Goal: Task Accomplishment & Management: Manage account settings

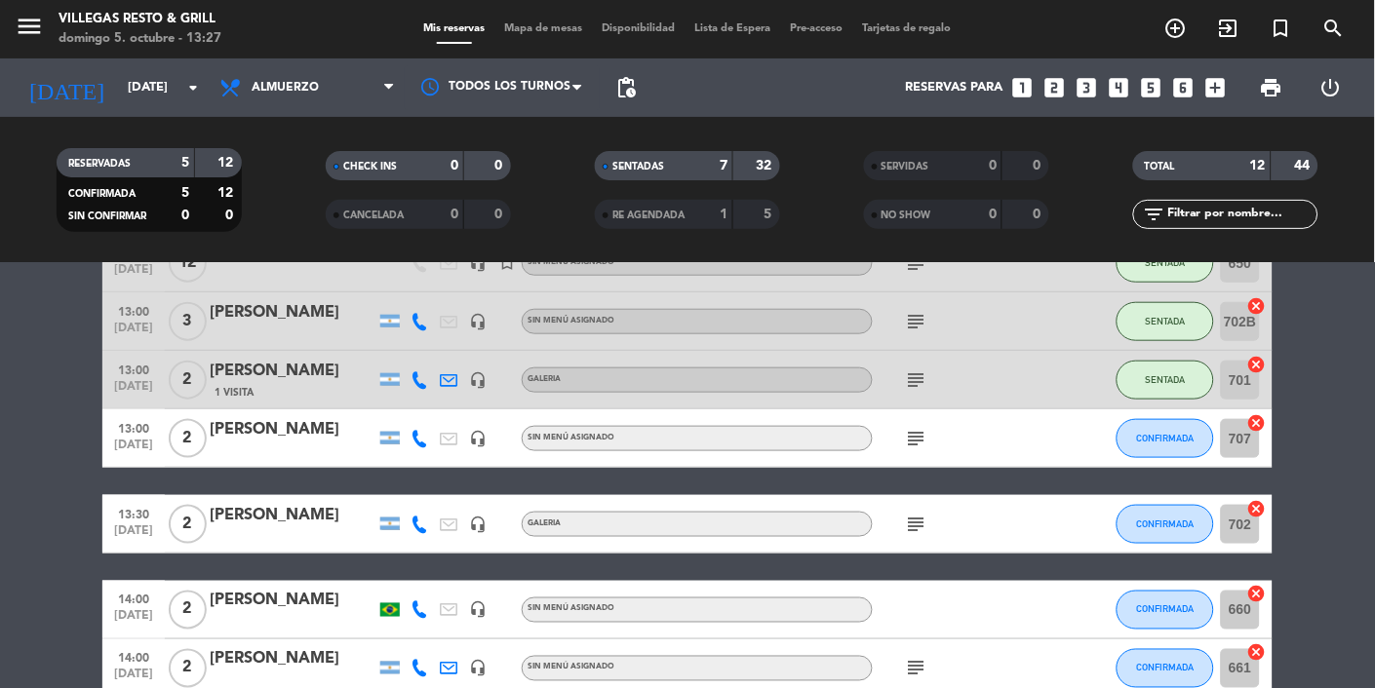
scroll to position [452, 0]
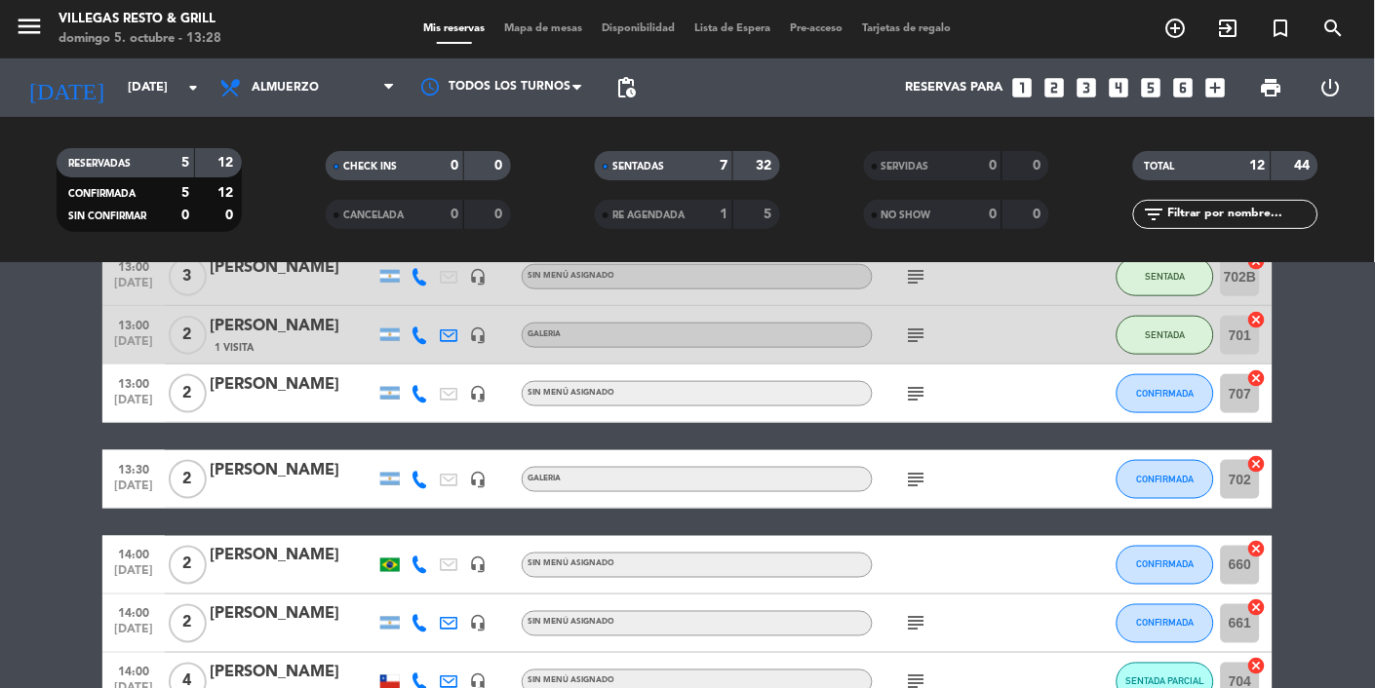
click at [263, 375] on div "[PERSON_NAME]" at bounding box center [293, 384] width 166 height 25
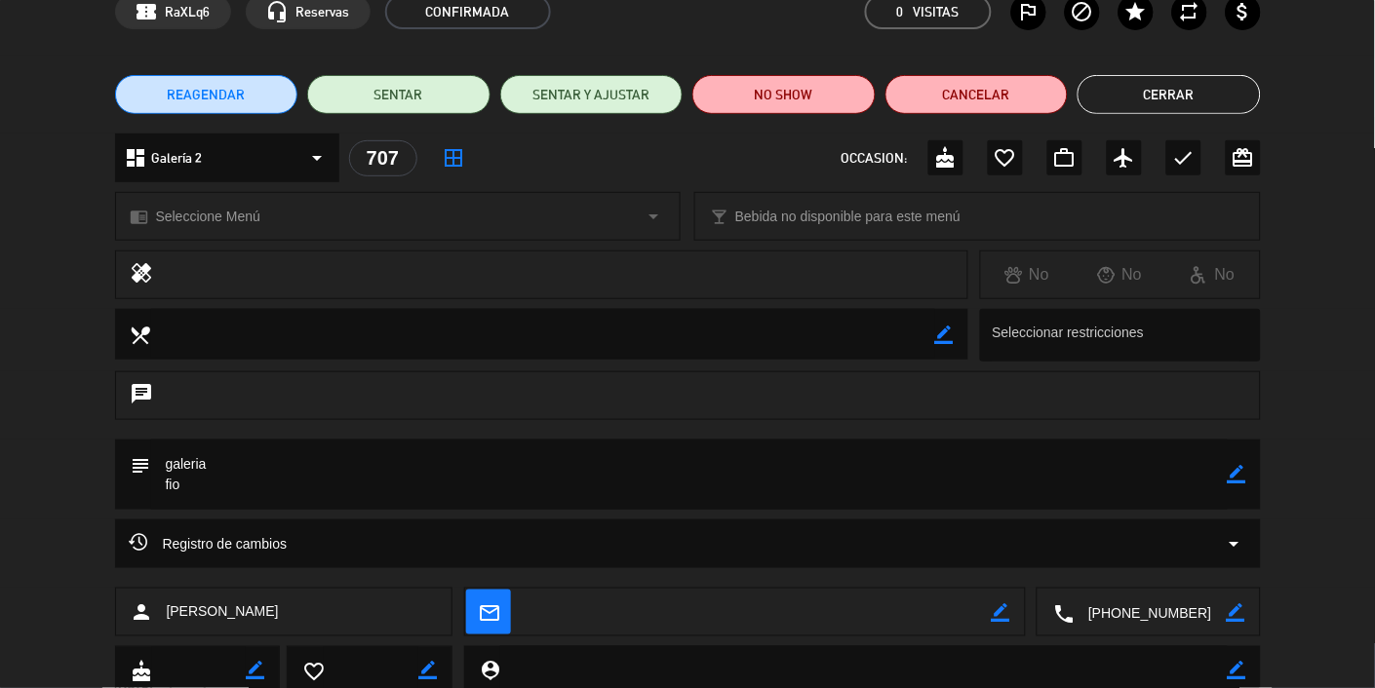
scroll to position [85, 0]
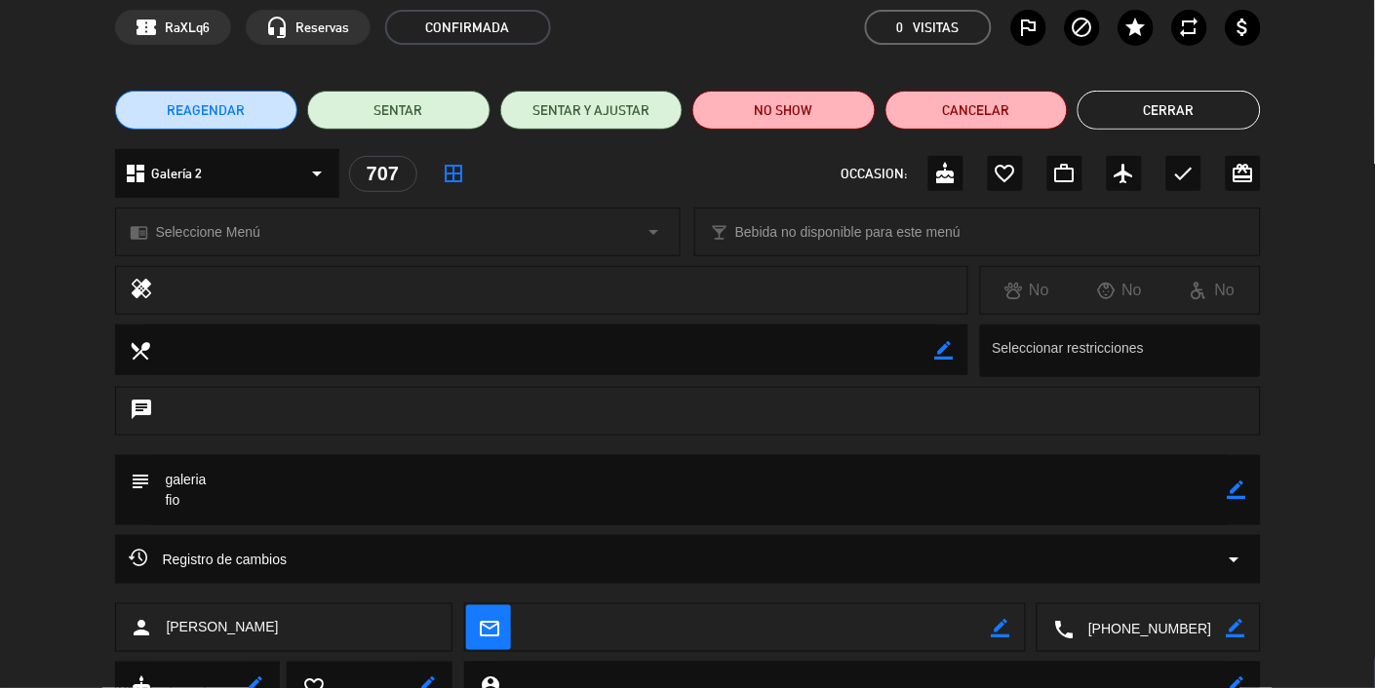
click at [1206, 109] on button "Cerrar" at bounding box center [1168, 110] width 183 height 39
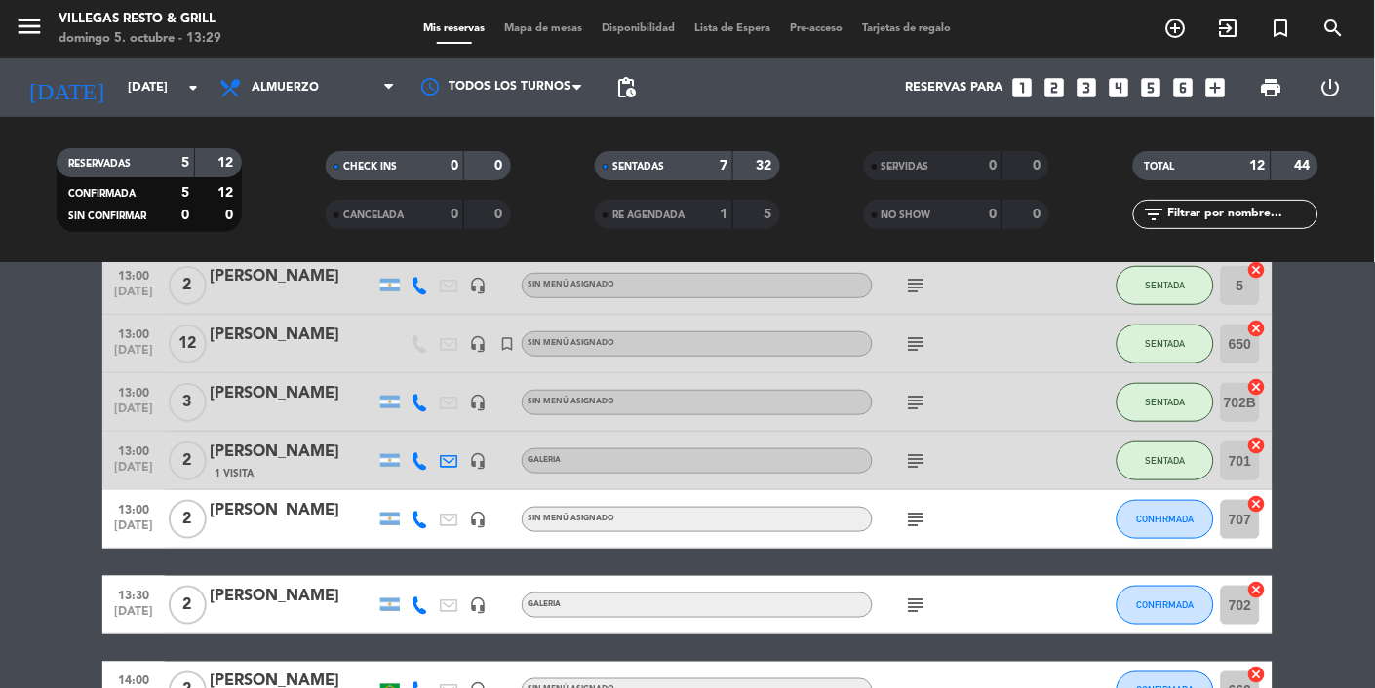
scroll to position [329, 0]
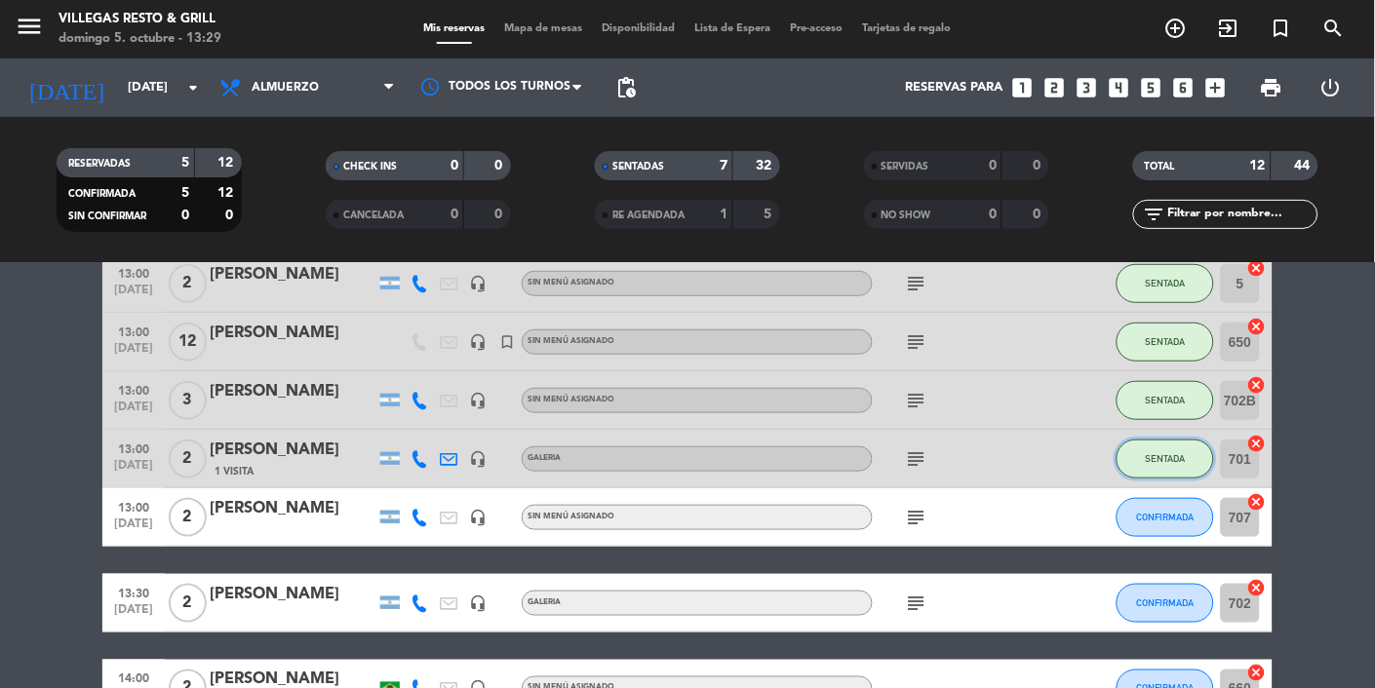
click at [1160, 449] on button "SENTADA" at bounding box center [1164, 459] width 97 height 39
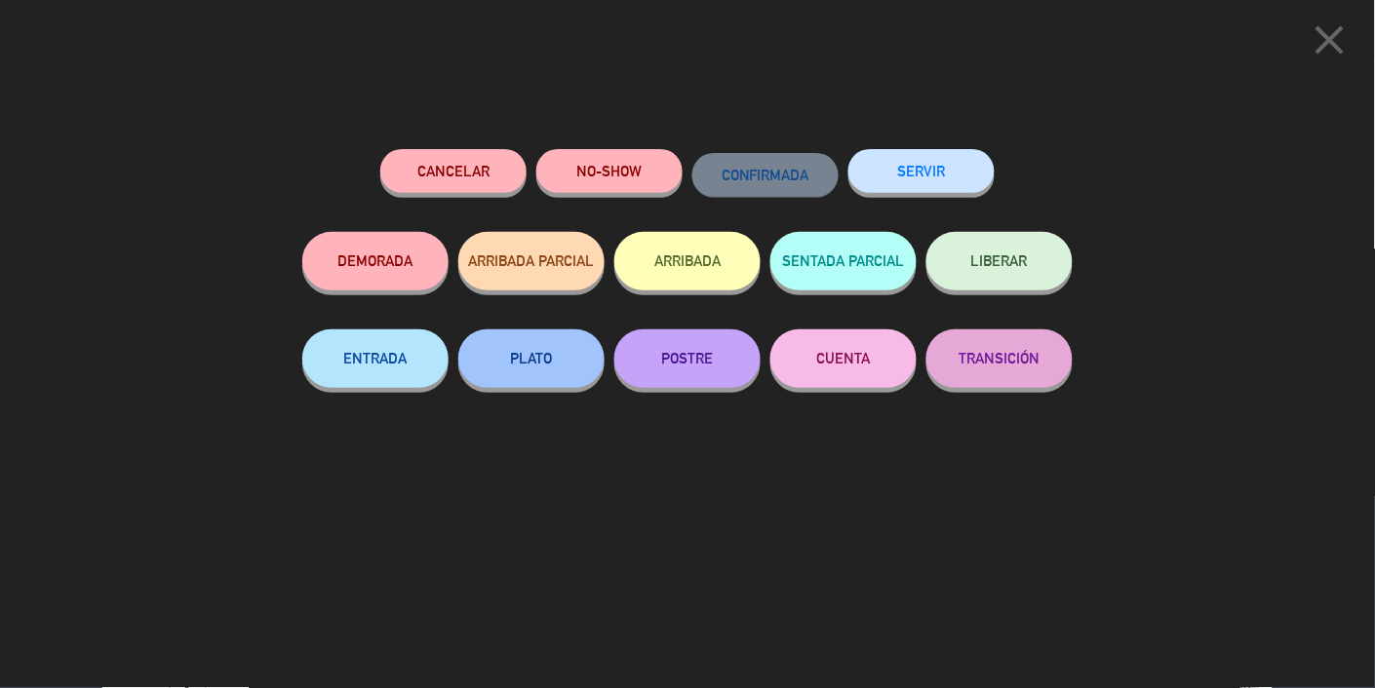
click at [1321, 32] on icon "close" at bounding box center [1329, 40] width 49 height 49
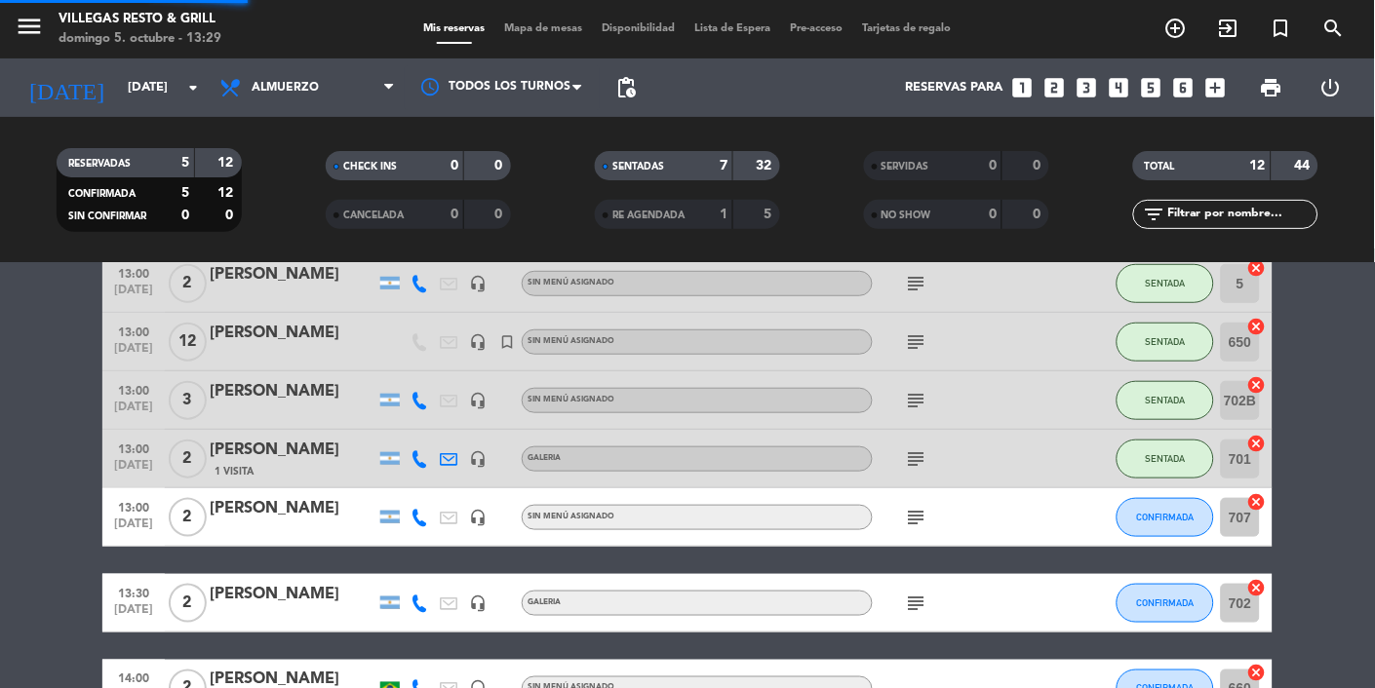
click at [910, 464] on icon "subject" at bounding box center [916, 458] width 23 height 23
click at [1319, 505] on bookings-row "12:00 oct. 5 3 Maria Alejandra Correa headset_mic Sin menú asignado subject SEN…" at bounding box center [687, 429] width 1375 height 811
click at [1161, 460] on span "SENTADA" at bounding box center [1165, 458] width 40 height 11
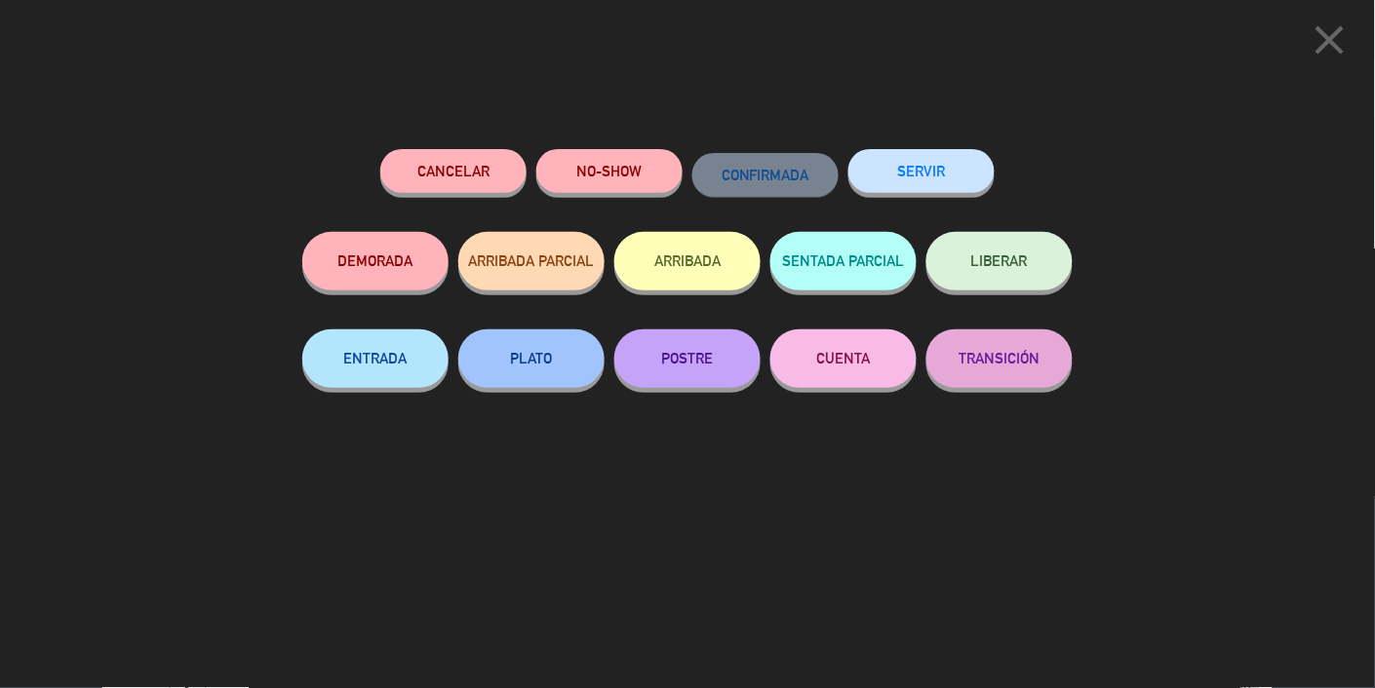
click at [1321, 49] on icon "close" at bounding box center [1329, 40] width 49 height 49
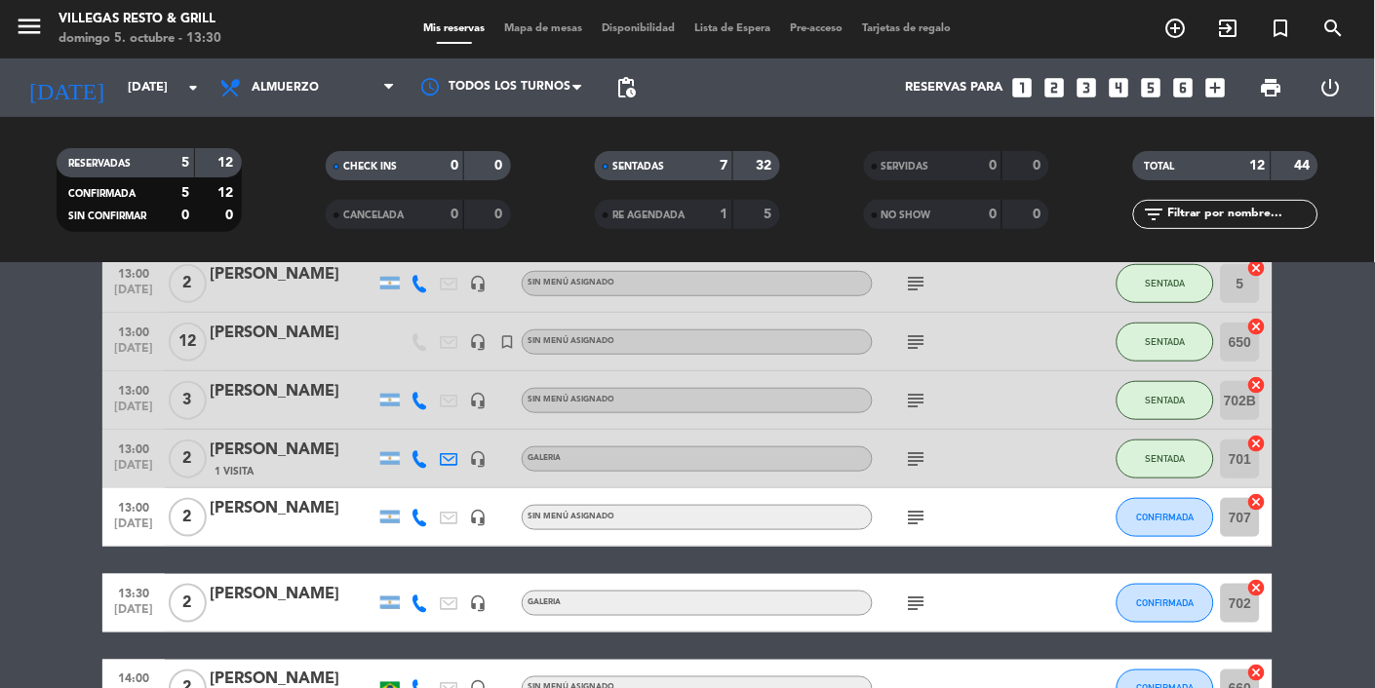
click at [259, 519] on div "[PERSON_NAME]" at bounding box center [293, 508] width 166 height 25
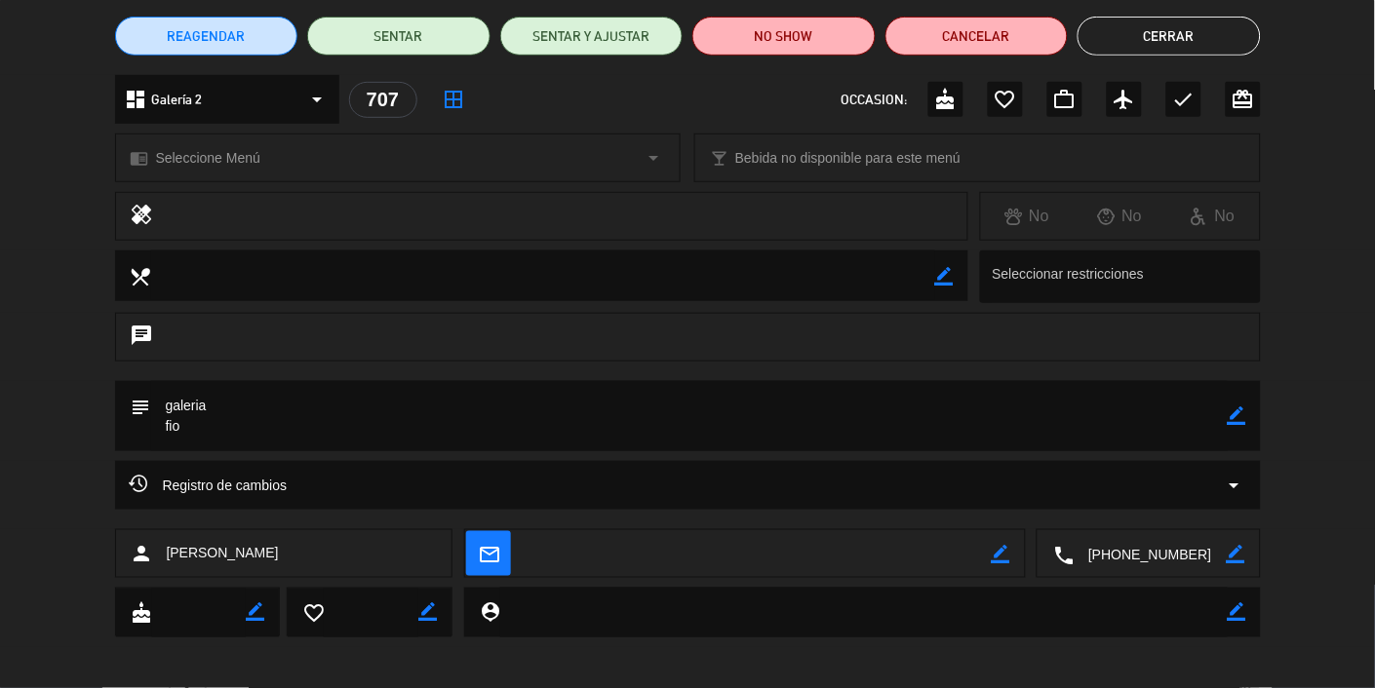
scroll to position [53, 0]
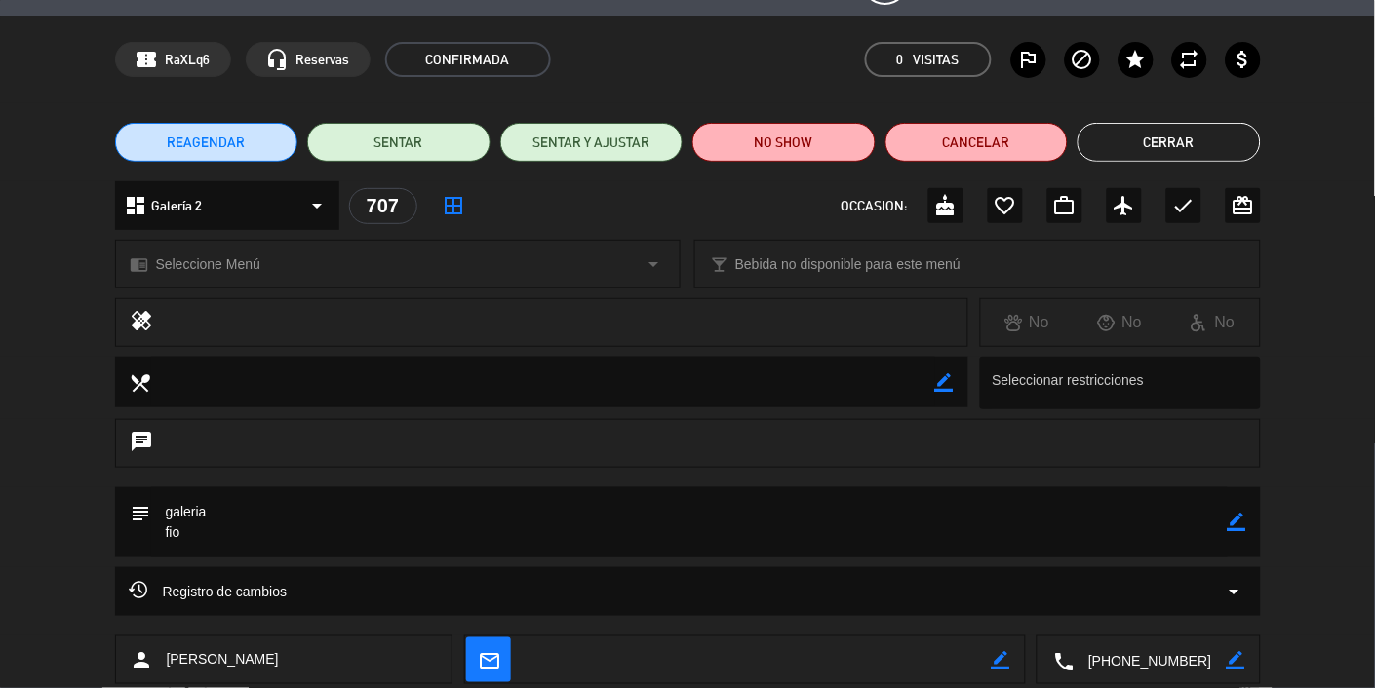
click at [1214, 141] on button "Cerrar" at bounding box center [1168, 142] width 183 height 39
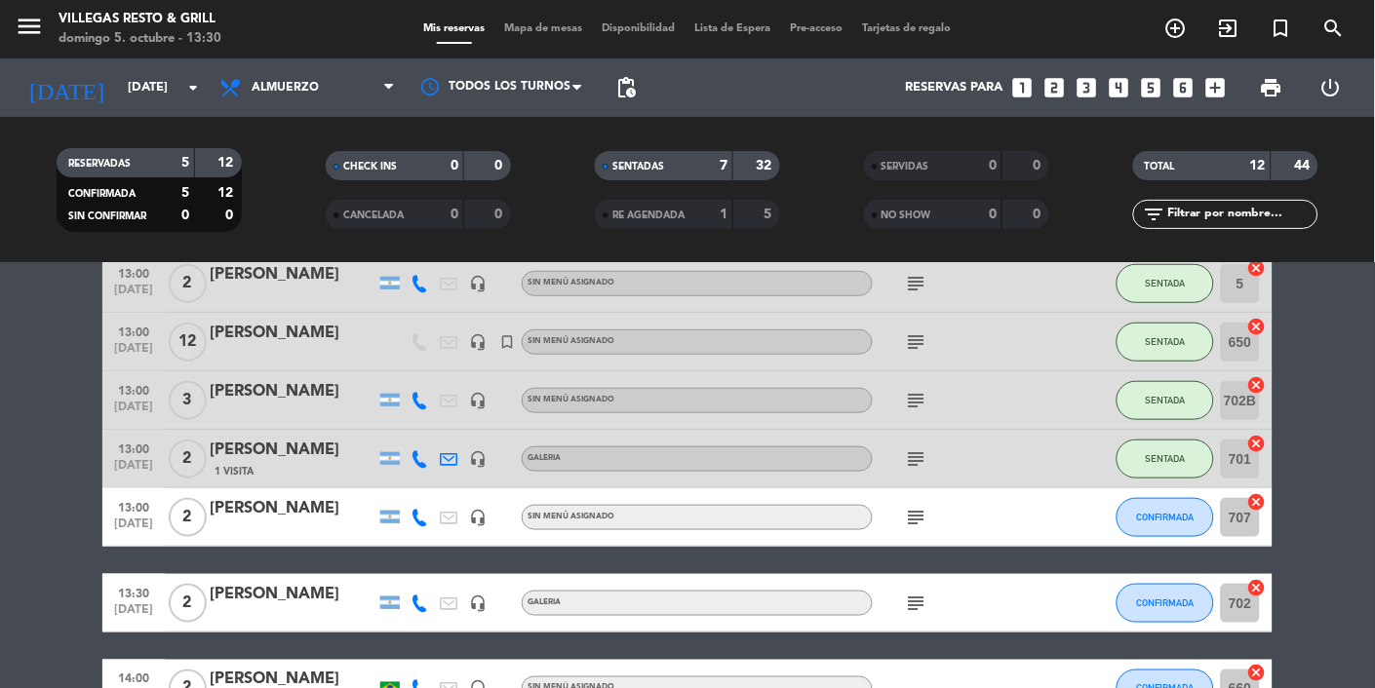
click at [287, 460] on div "[PERSON_NAME]" at bounding box center [293, 450] width 166 height 25
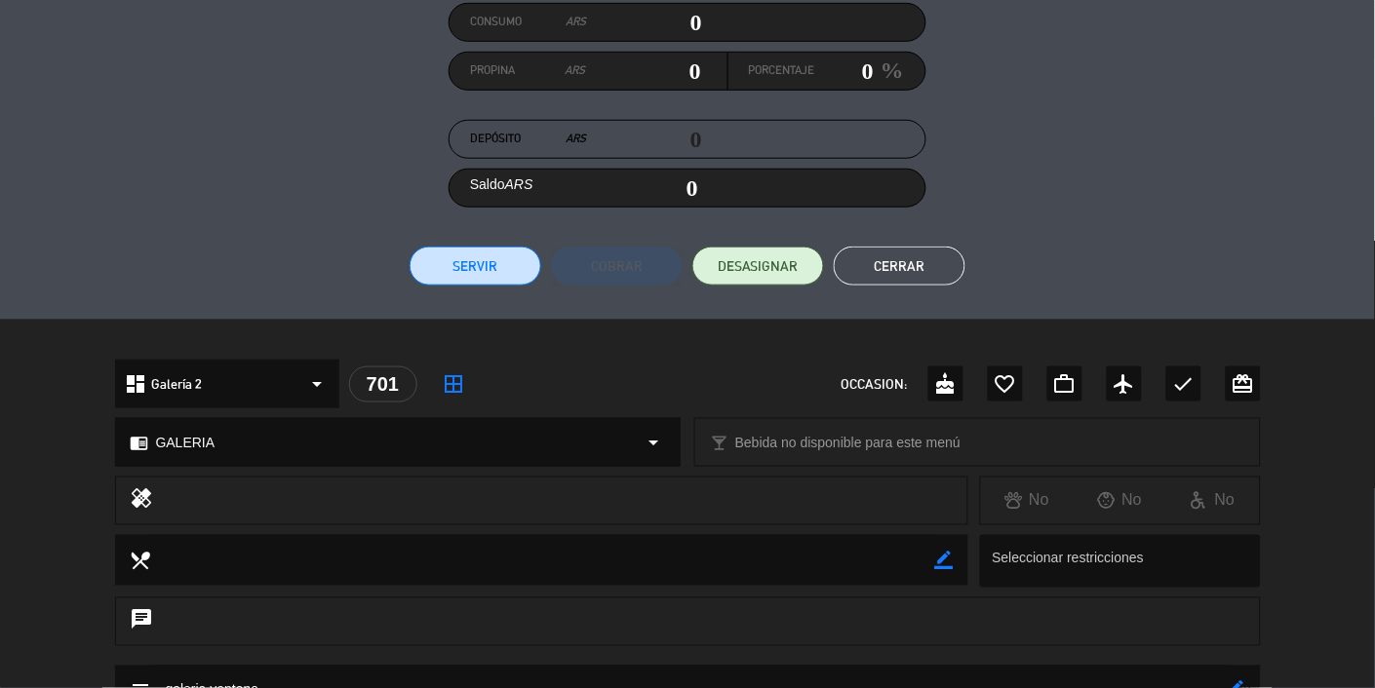
scroll to position [233, 0]
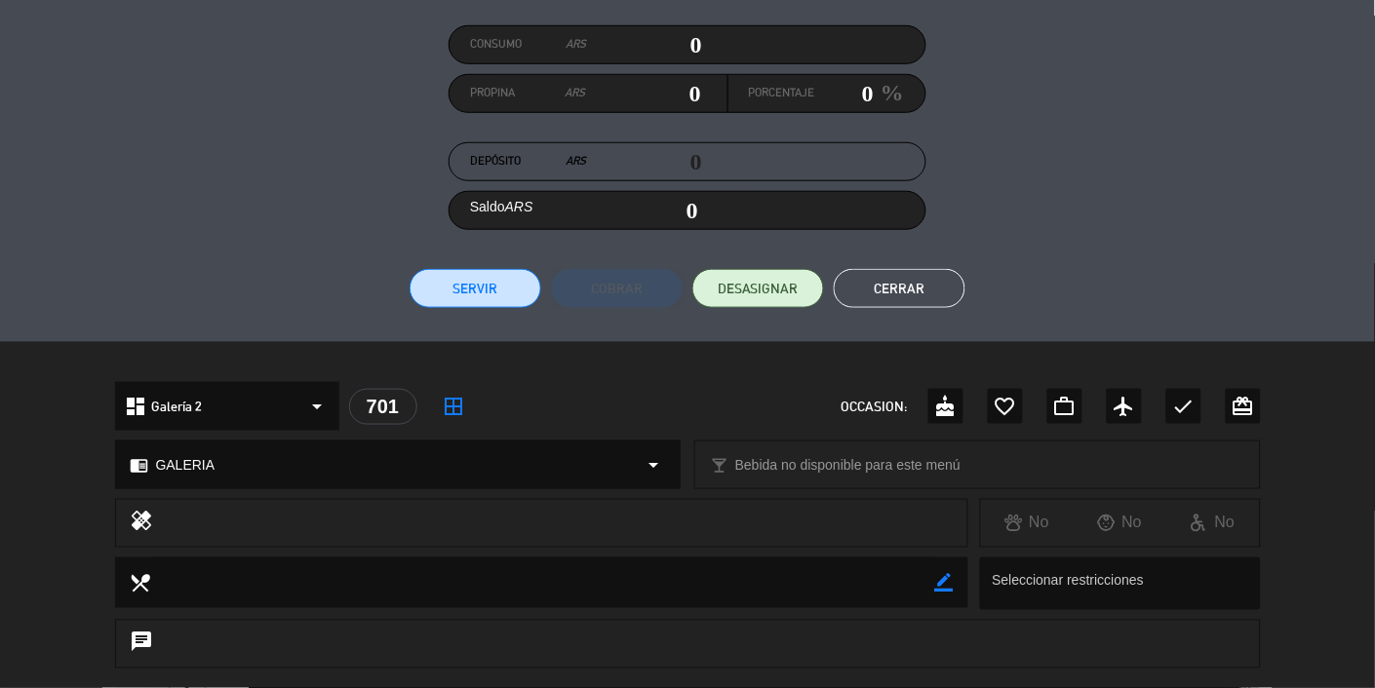
click at [920, 287] on button "Cerrar" at bounding box center [899, 288] width 132 height 39
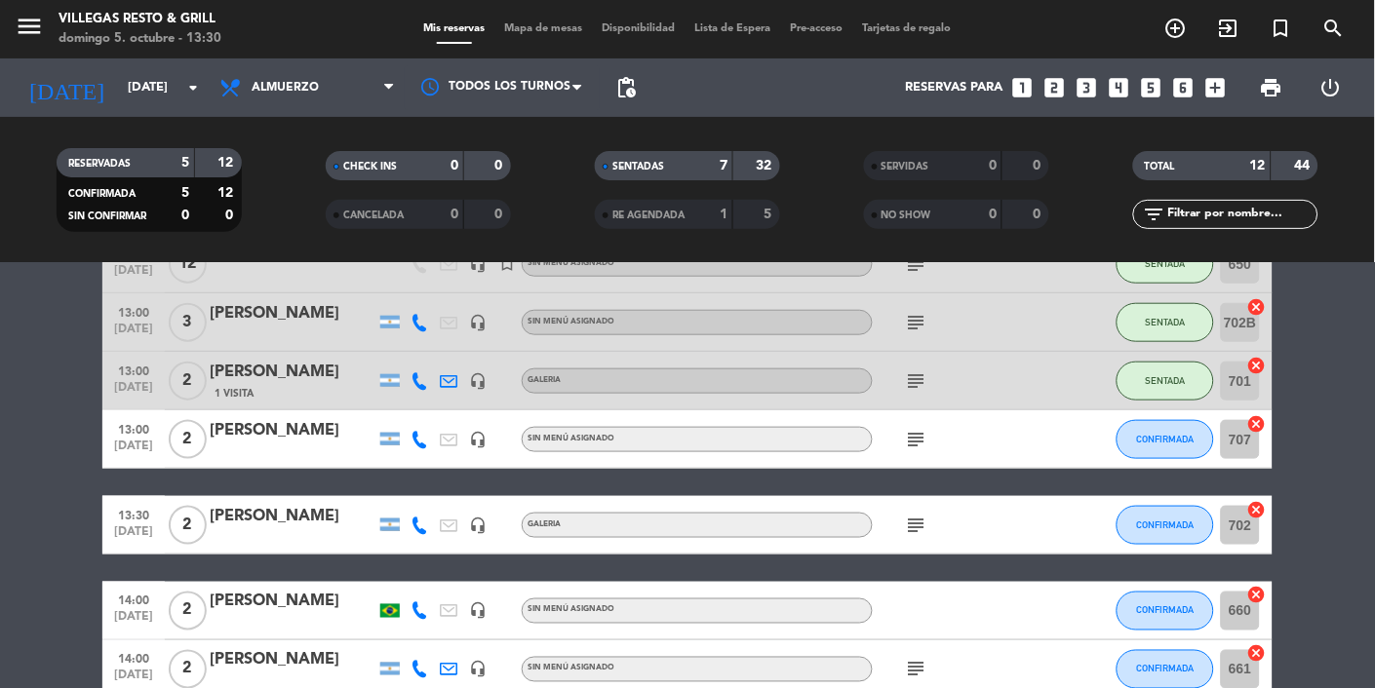
scroll to position [444, 0]
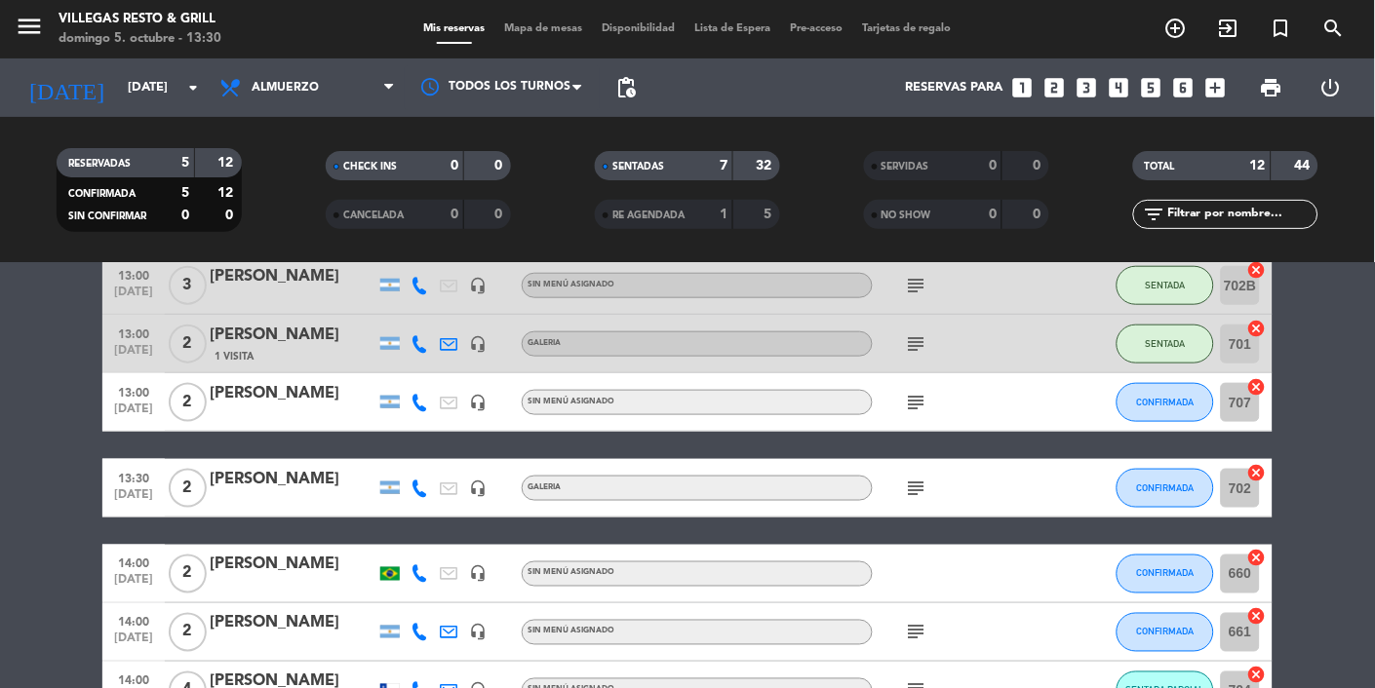
click at [251, 344] on div "[PERSON_NAME]" at bounding box center [293, 335] width 166 height 25
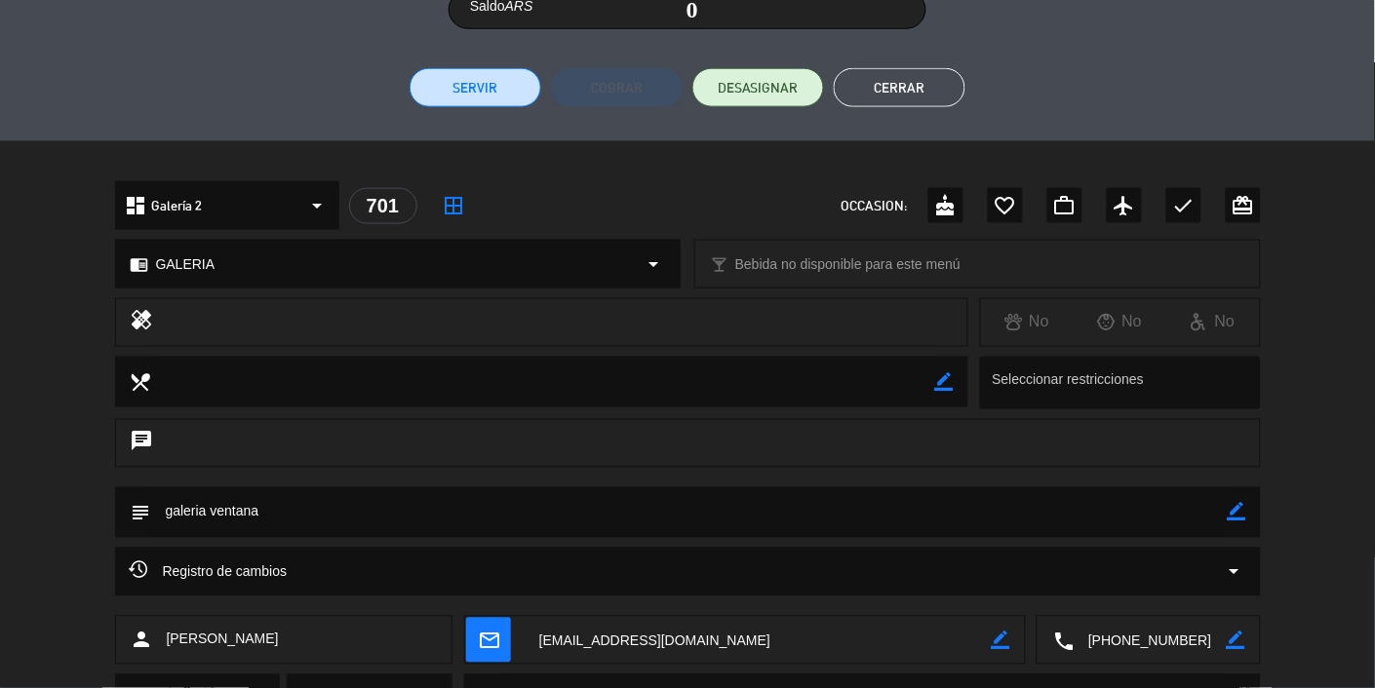
scroll to position [428, 0]
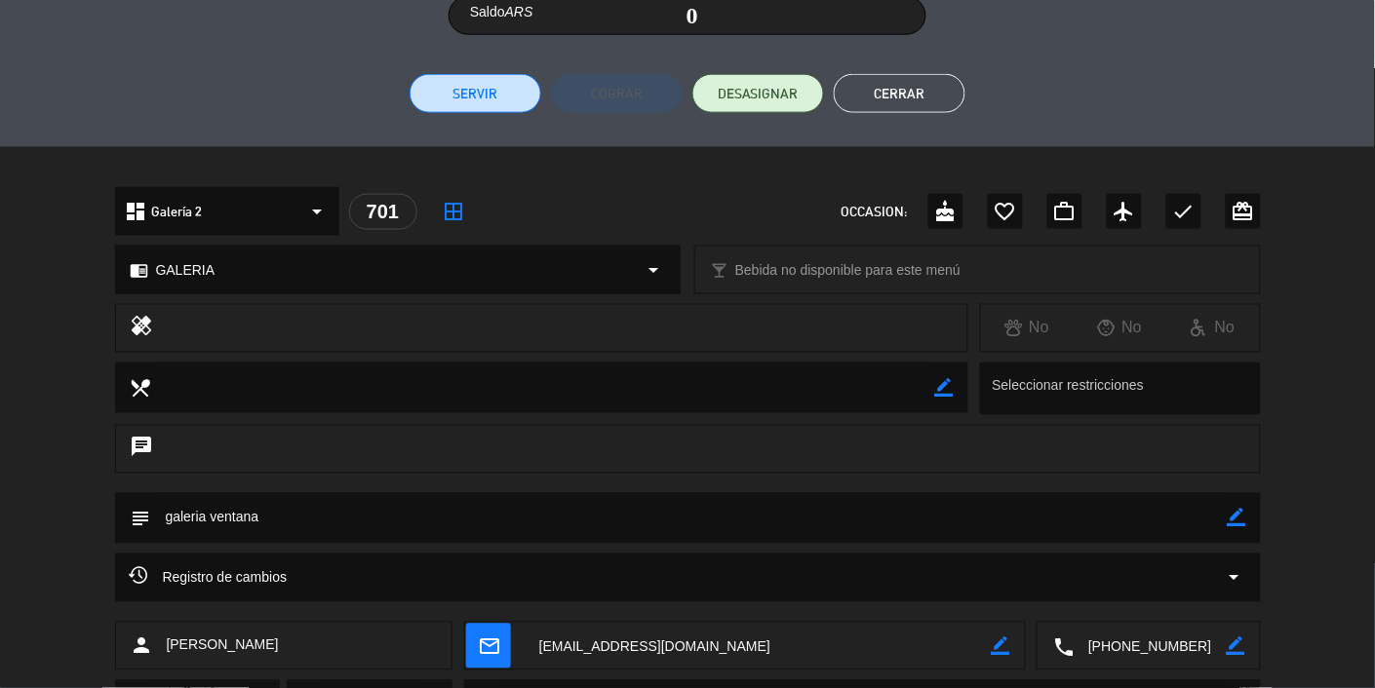
click at [926, 89] on button "Cerrar" at bounding box center [899, 93] width 132 height 39
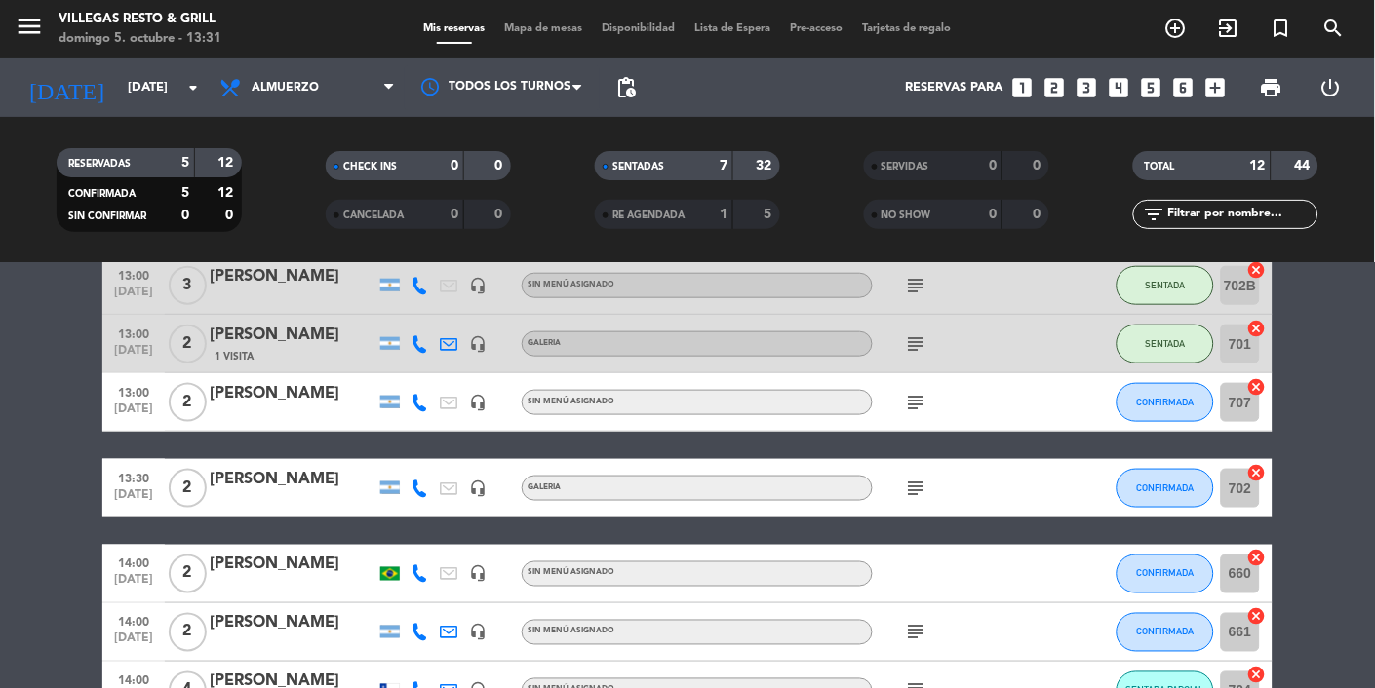
scroll to position [452, 0]
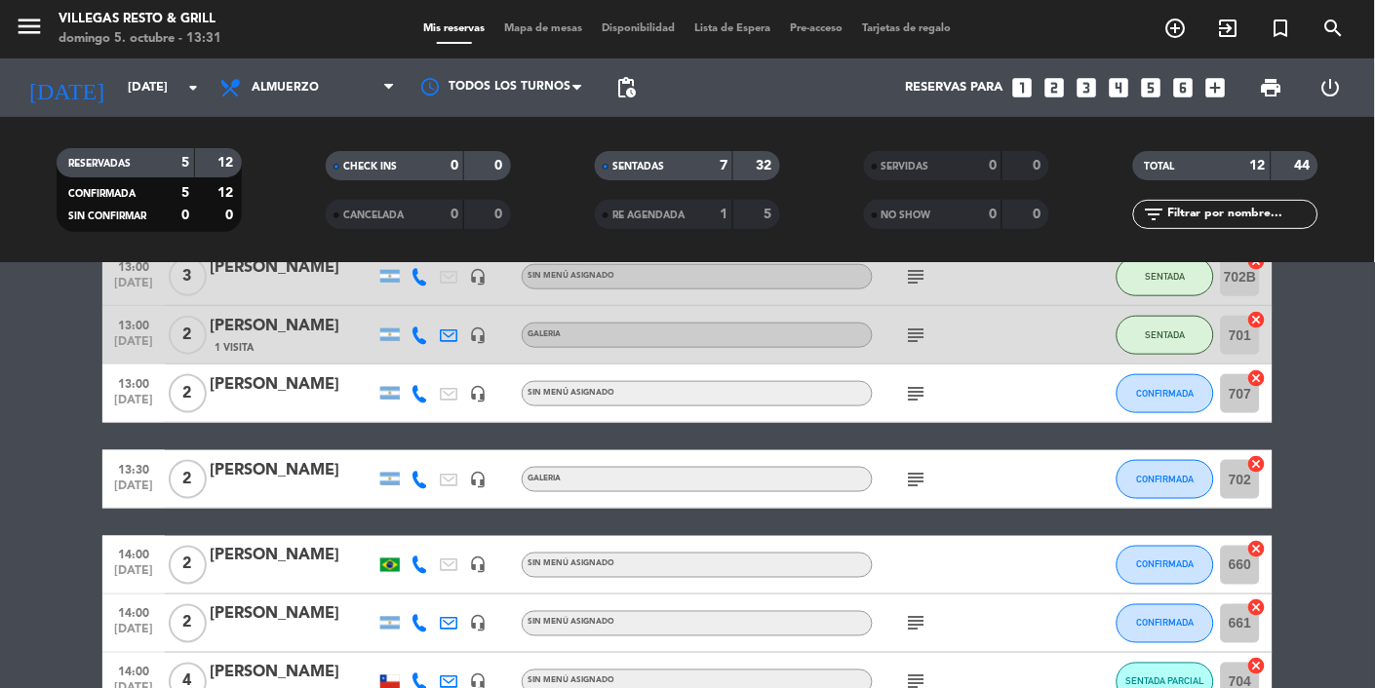
click at [286, 556] on div "[PERSON_NAME]" at bounding box center [293, 556] width 166 height 25
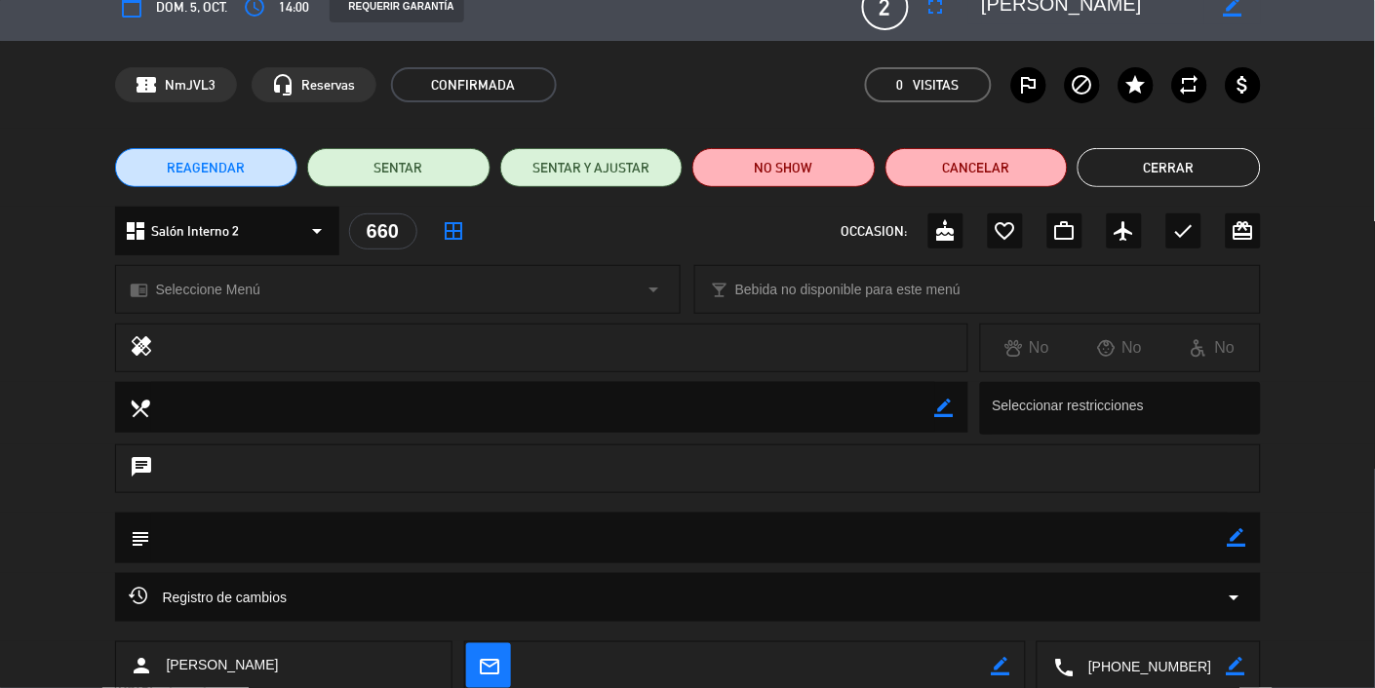
scroll to position [0, 0]
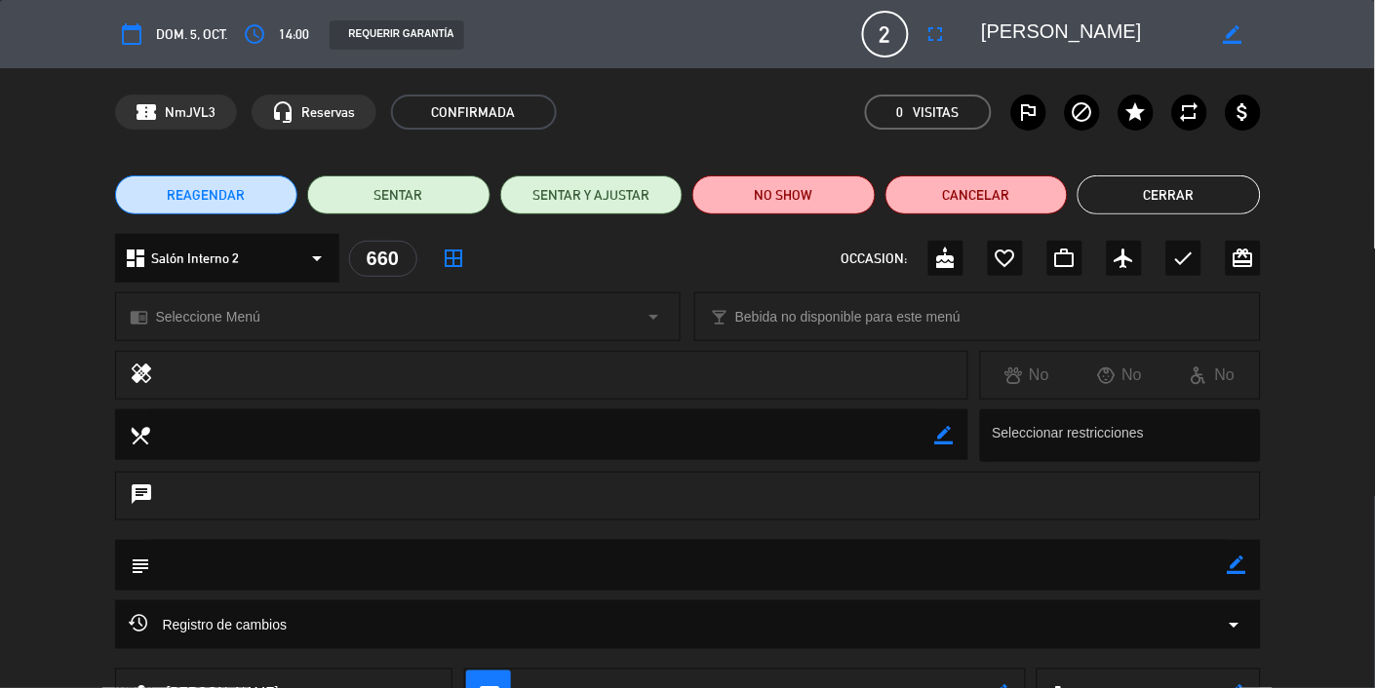
click at [1180, 184] on button "Cerrar" at bounding box center [1168, 194] width 183 height 39
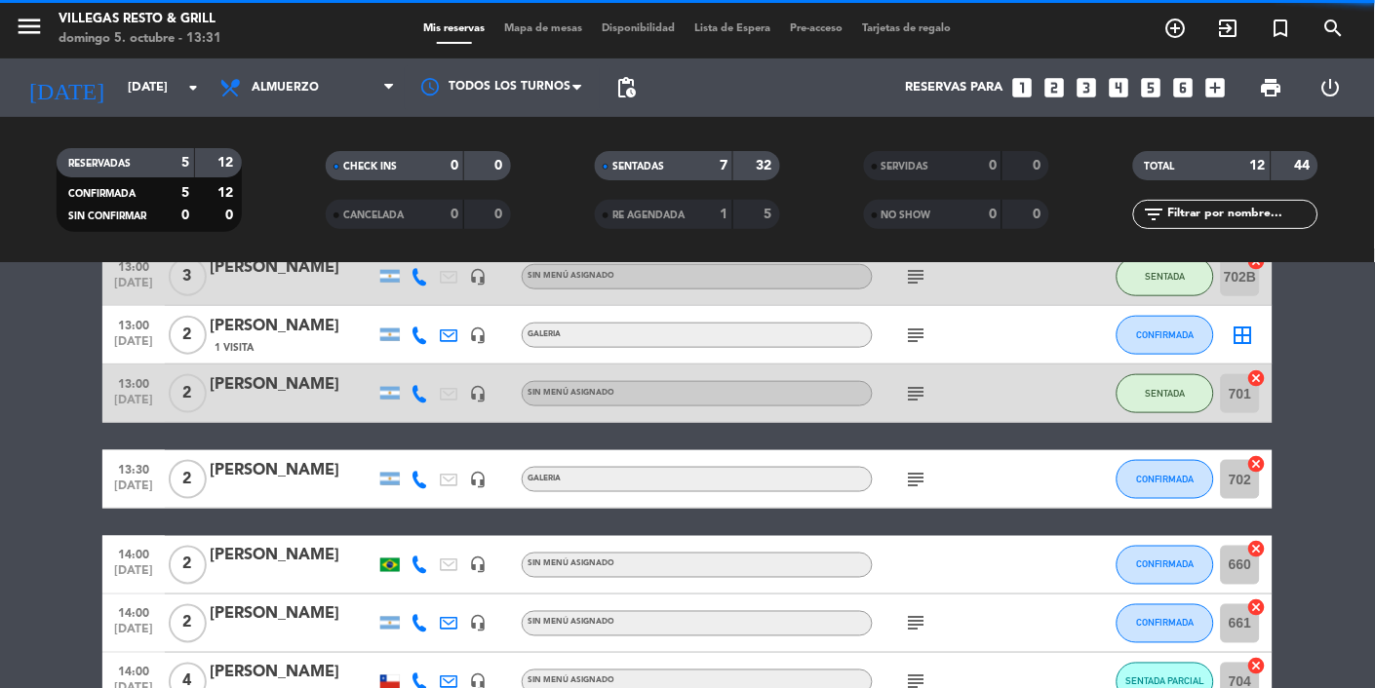
click at [286, 627] on div "[PERSON_NAME]" at bounding box center [293, 614] width 166 height 25
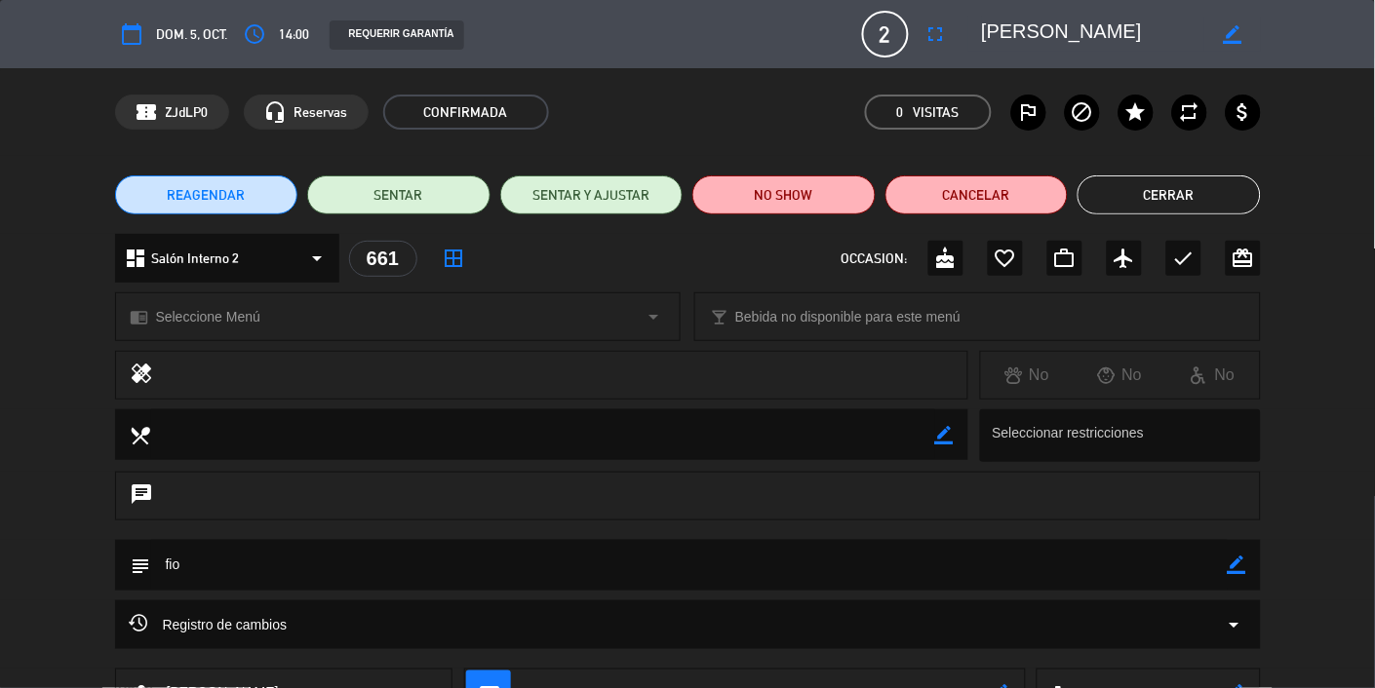
click at [1173, 190] on button "Cerrar" at bounding box center [1168, 194] width 183 height 39
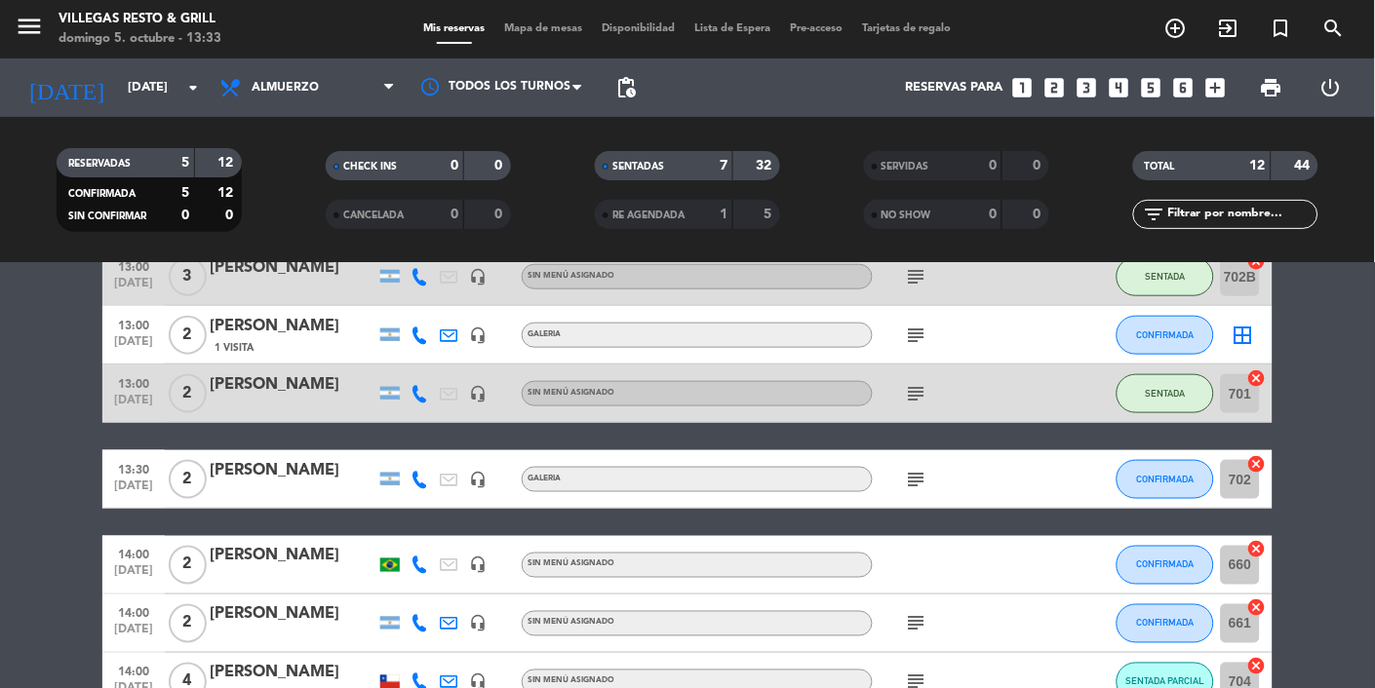
click at [277, 331] on div "[PERSON_NAME]" at bounding box center [293, 326] width 166 height 25
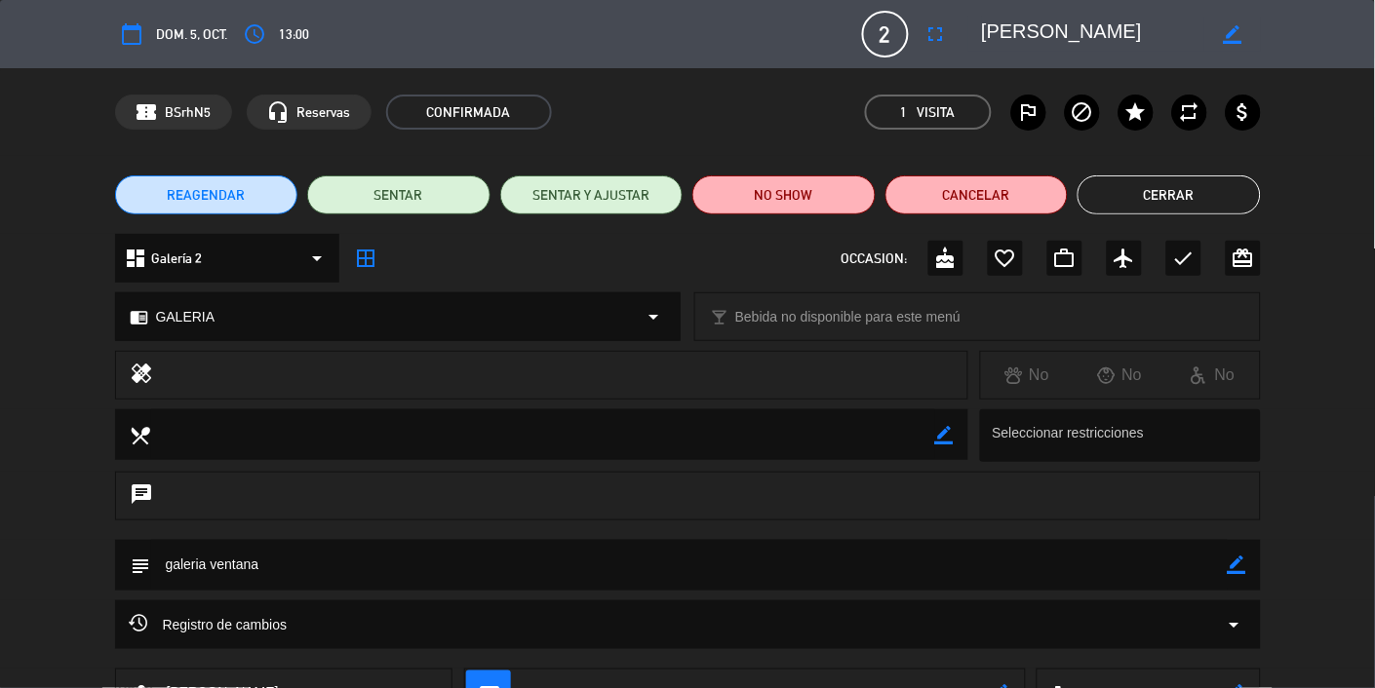
click at [1202, 198] on button "Cerrar" at bounding box center [1168, 194] width 183 height 39
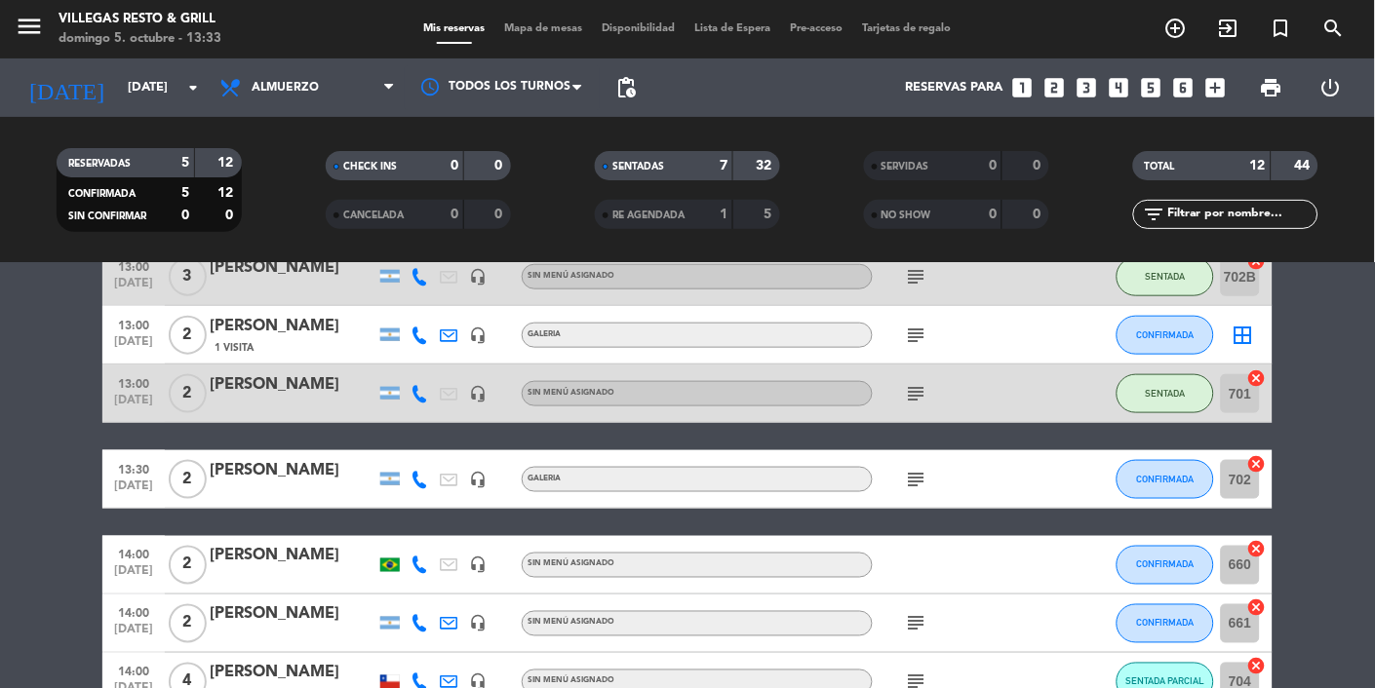
click at [260, 490] on div at bounding box center [293, 492] width 166 height 16
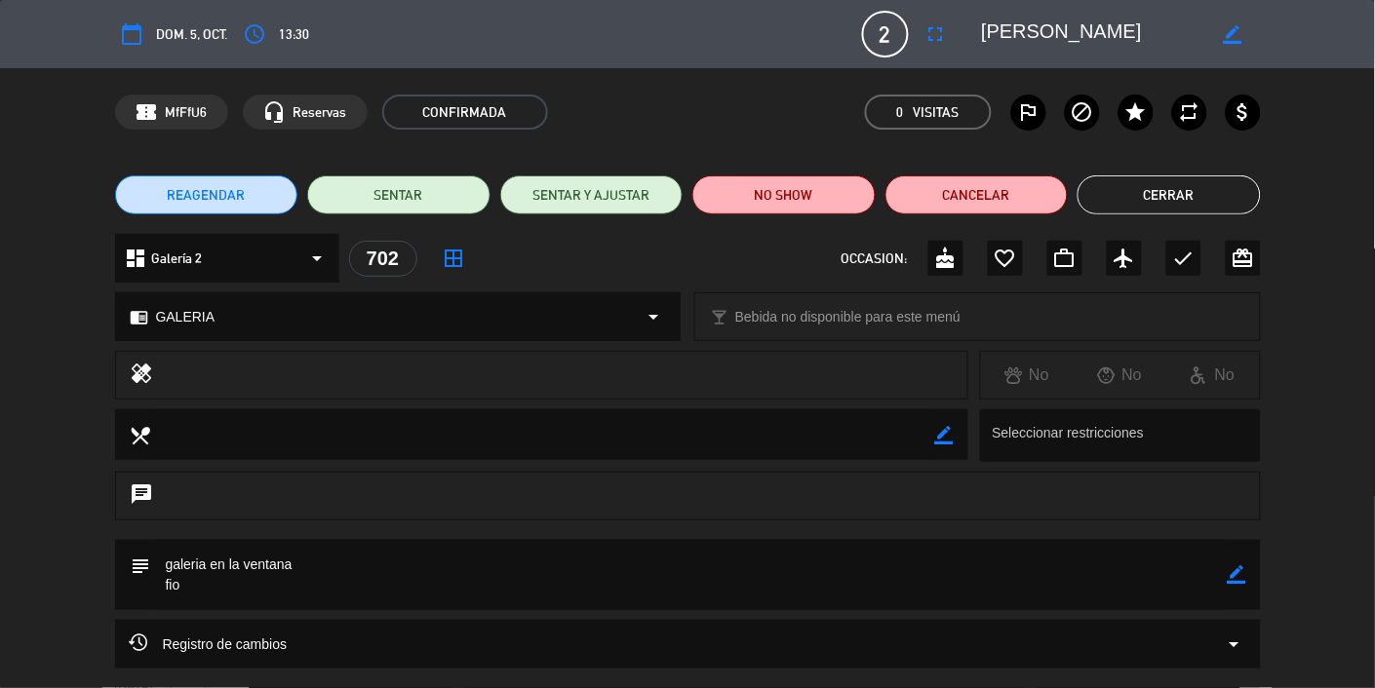
click at [1220, 196] on button "Cerrar" at bounding box center [1168, 194] width 183 height 39
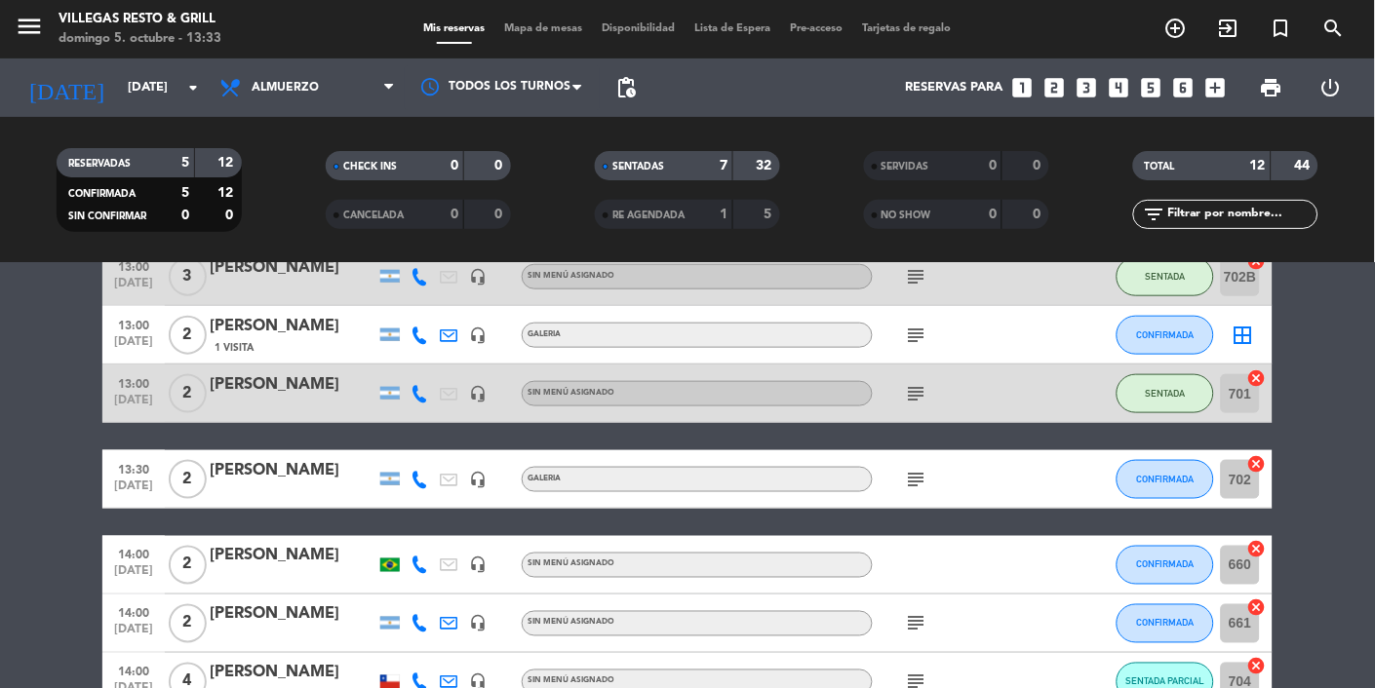
click at [250, 400] on div at bounding box center [293, 407] width 166 height 16
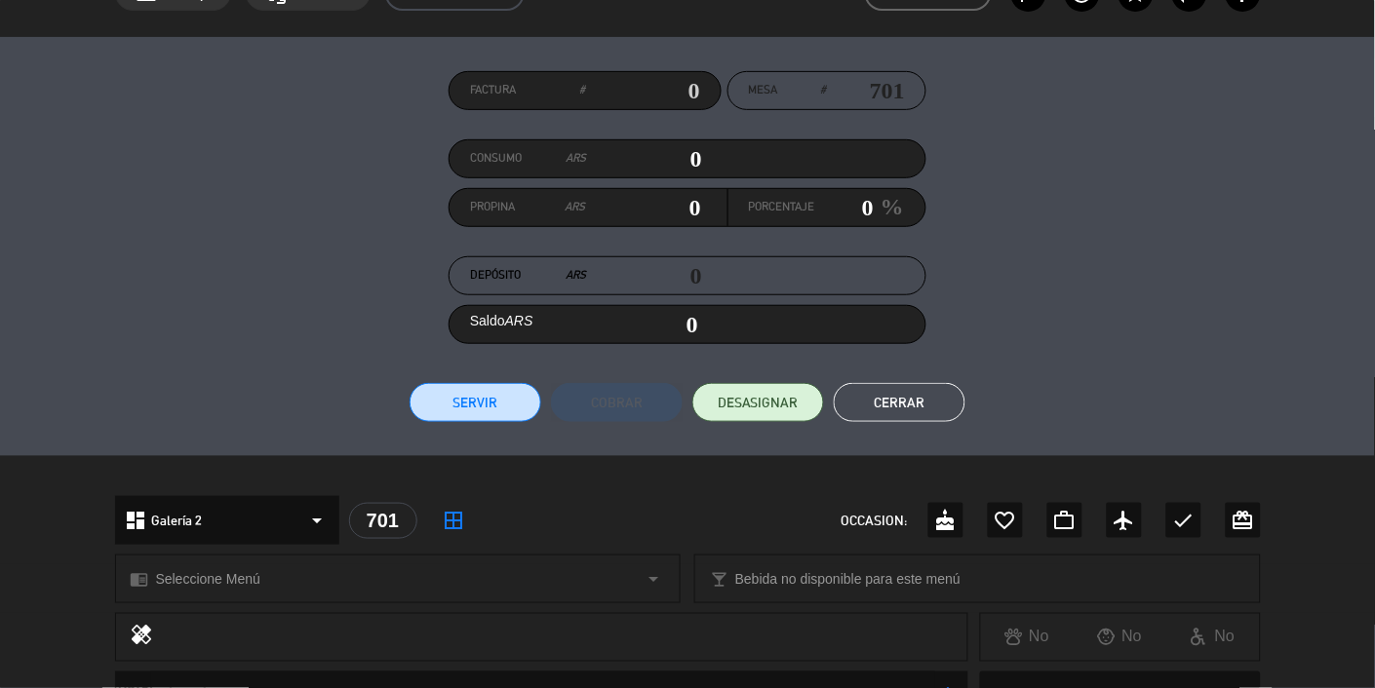
scroll to position [69, 0]
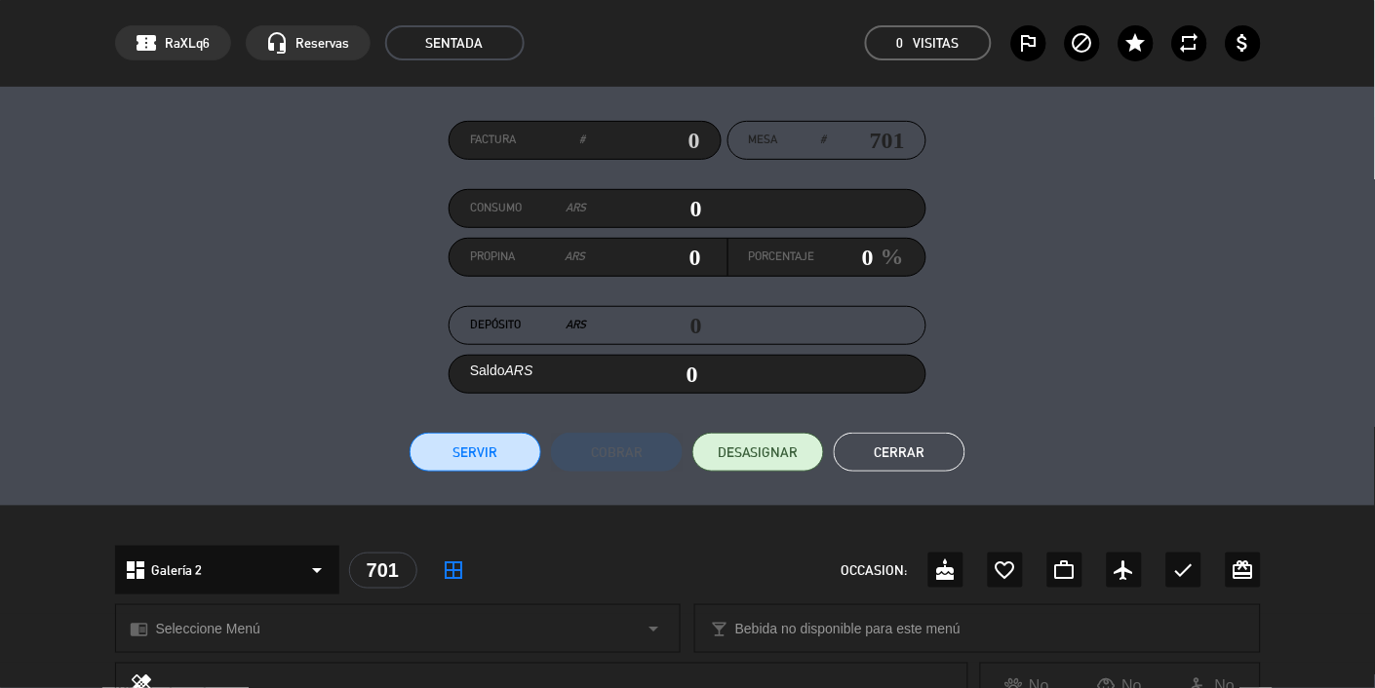
click at [930, 445] on button "Cerrar" at bounding box center [899, 452] width 132 height 39
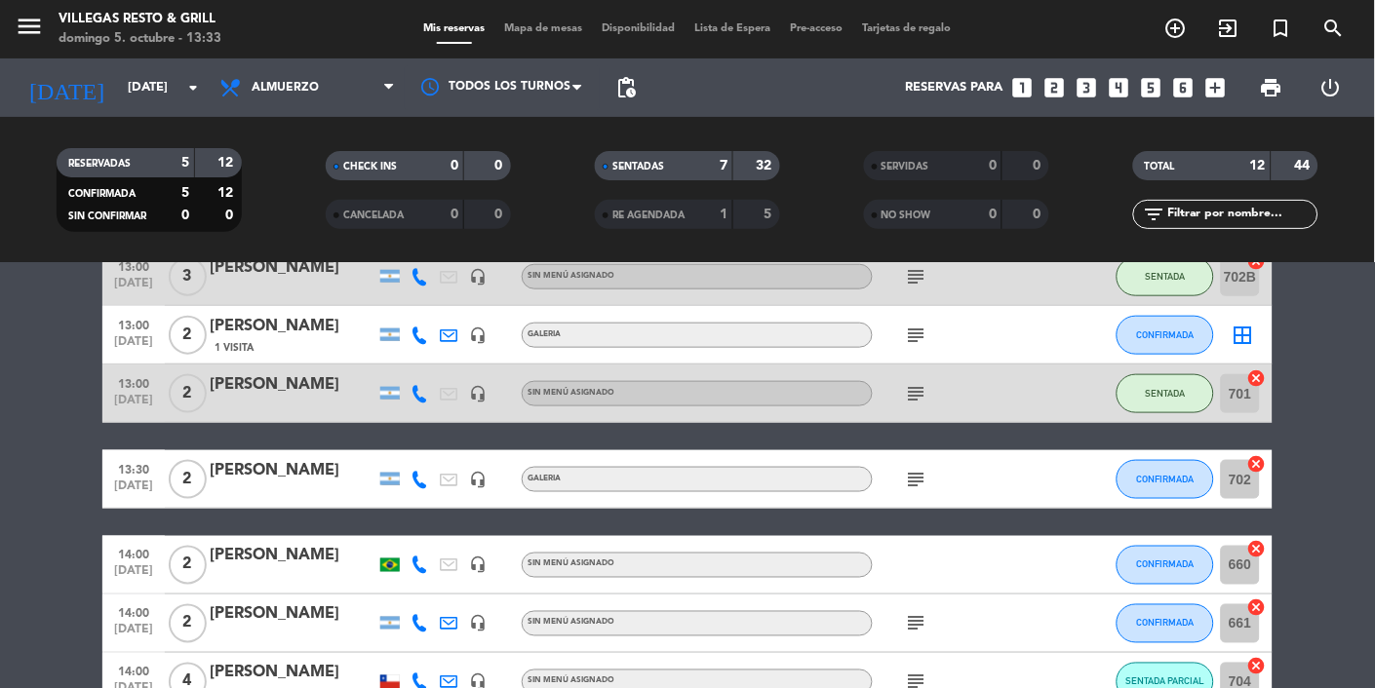
click at [277, 324] on div "[PERSON_NAME]" at bounding box center [293, 326] width 166 height 25
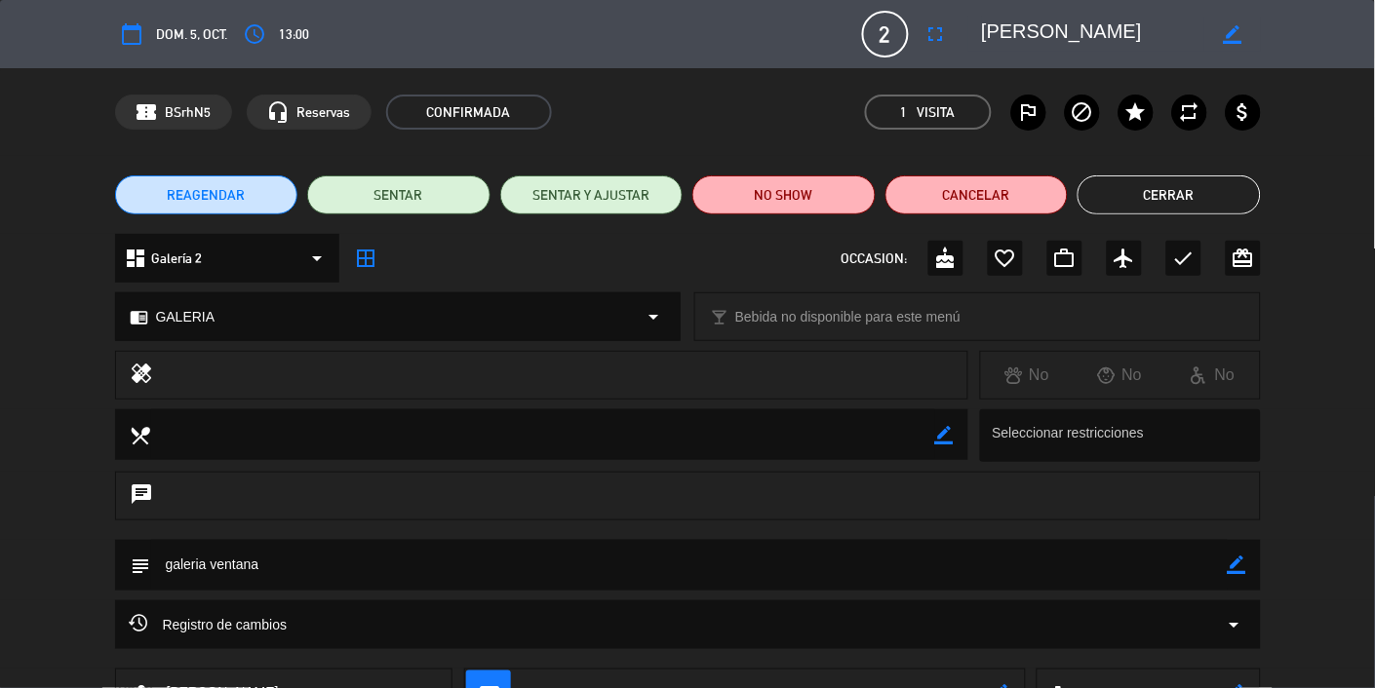
click at [1181, 184] on button "Cerrar" at bounding box center [1168, 194] width 183 height 39
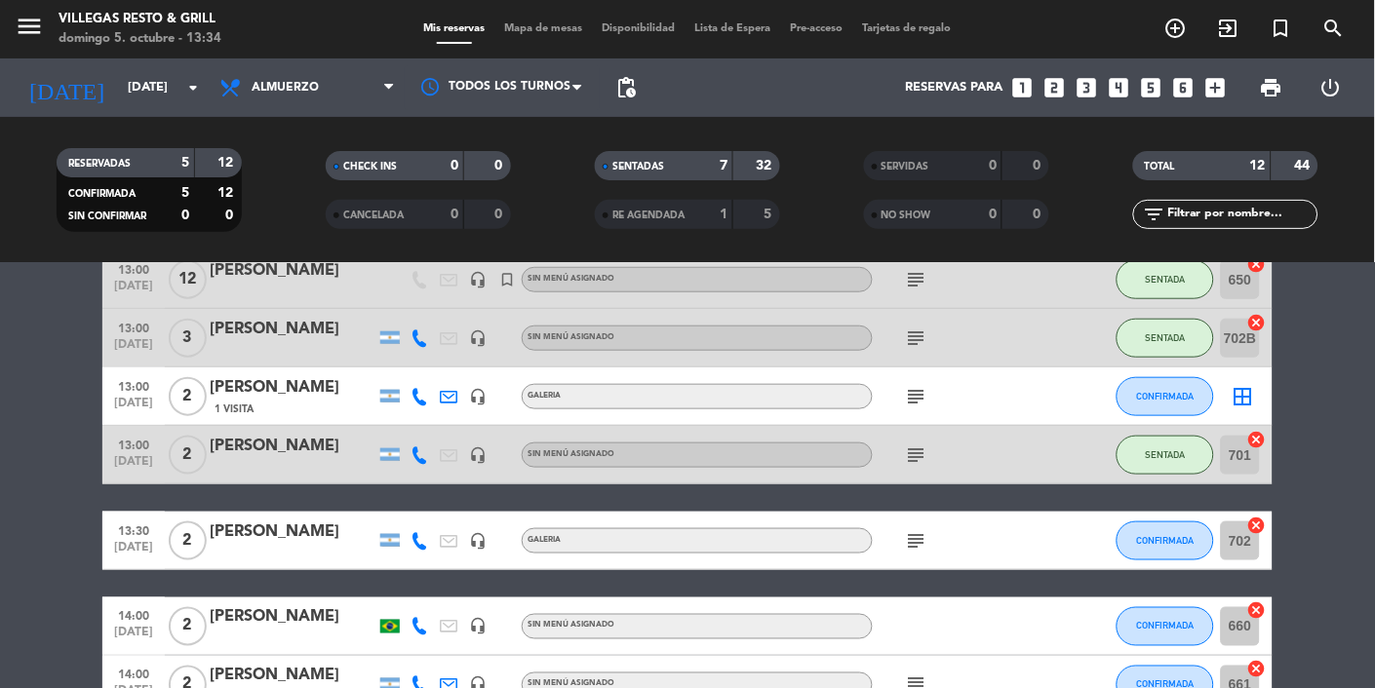
scroll to position [390, 0]
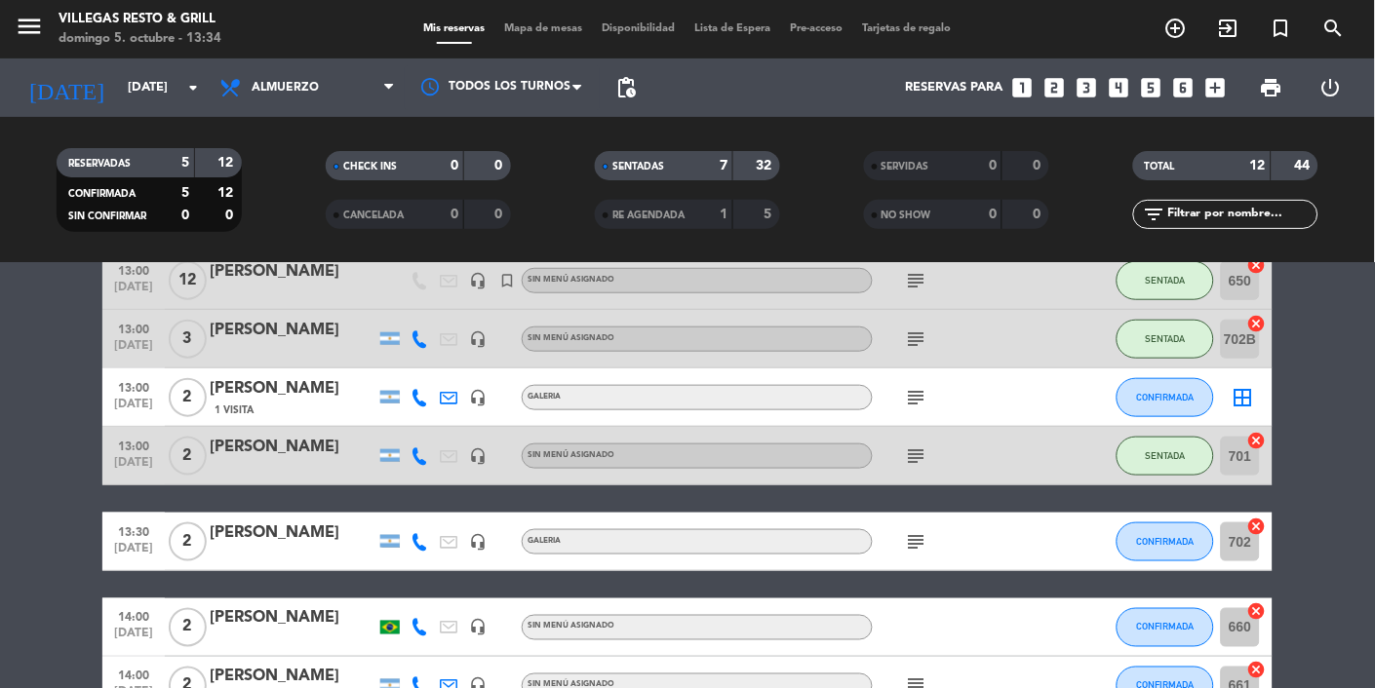
click at [284, 403] on div "1 Visita" at bounding box center [293, 410] width 166 height 17
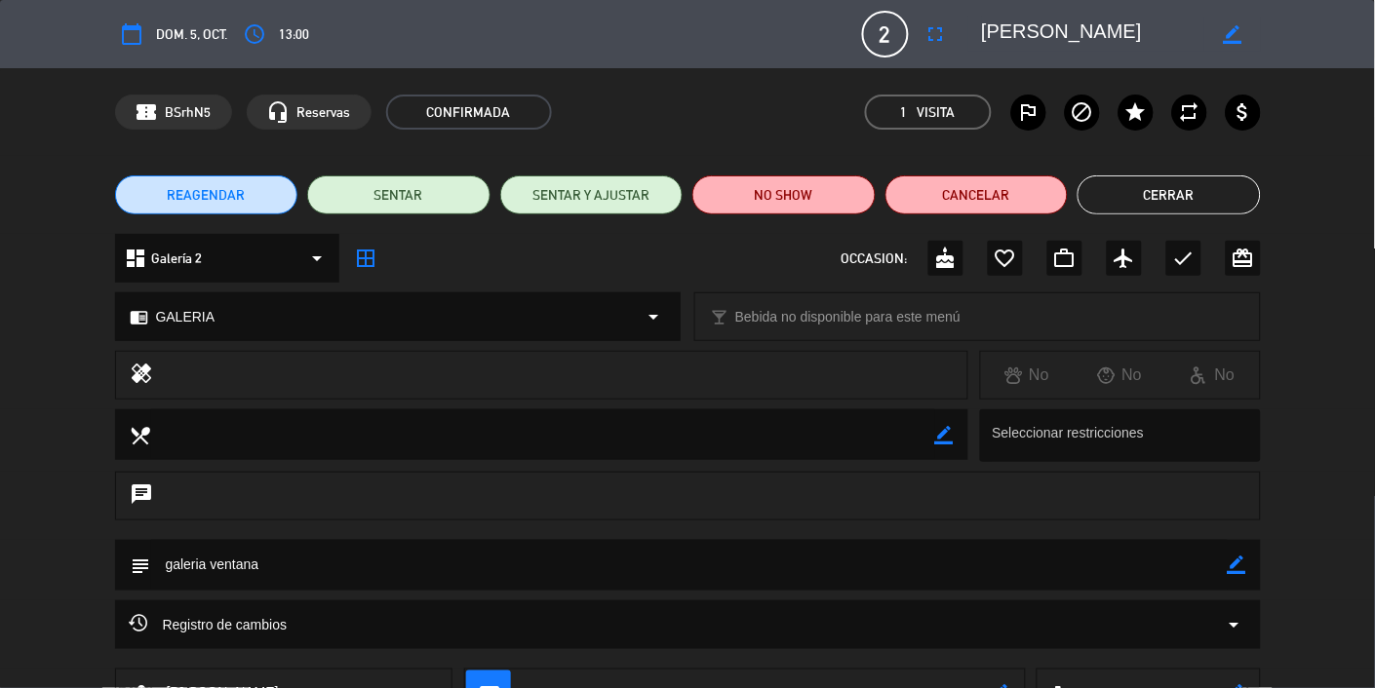
click at [1203, 194] on button "Cerrar" at bounding box center [1168, 194] width 183 height 39
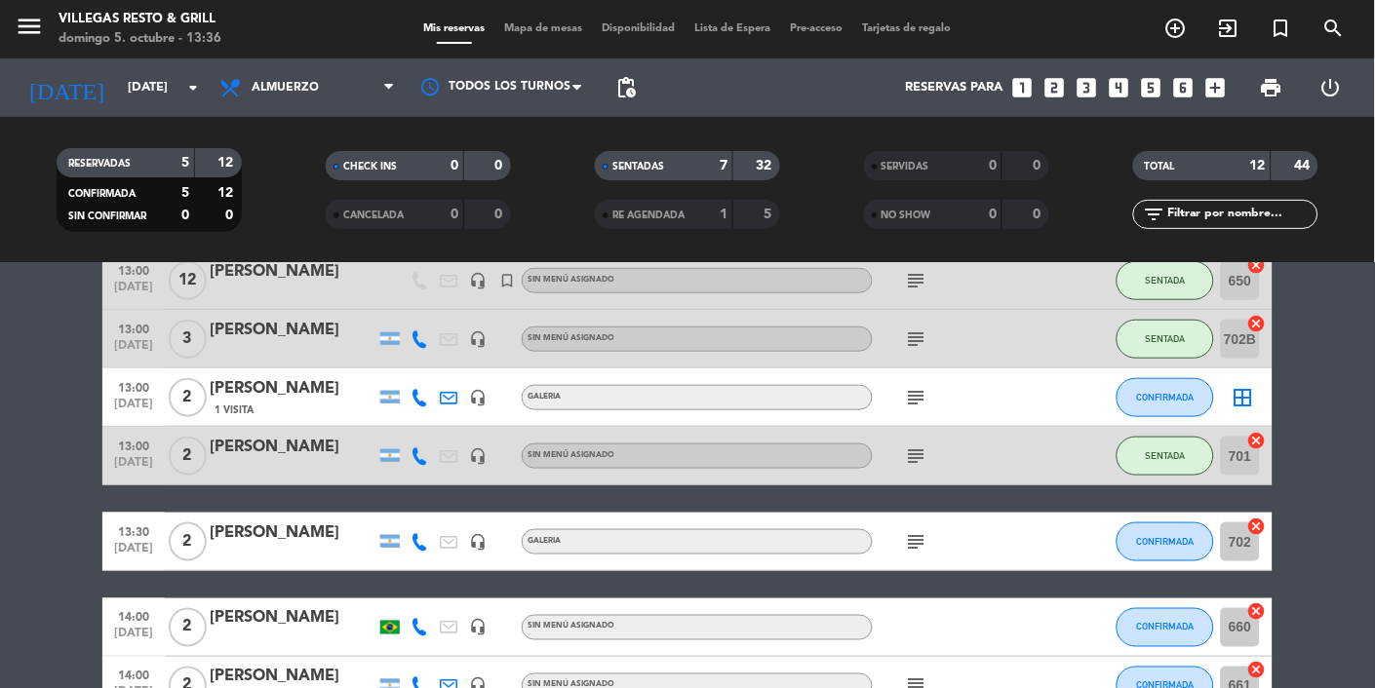
click at [254, 396] on div "[PERSON_NAME]" at bounding box center [293, 388] width 166 height 25
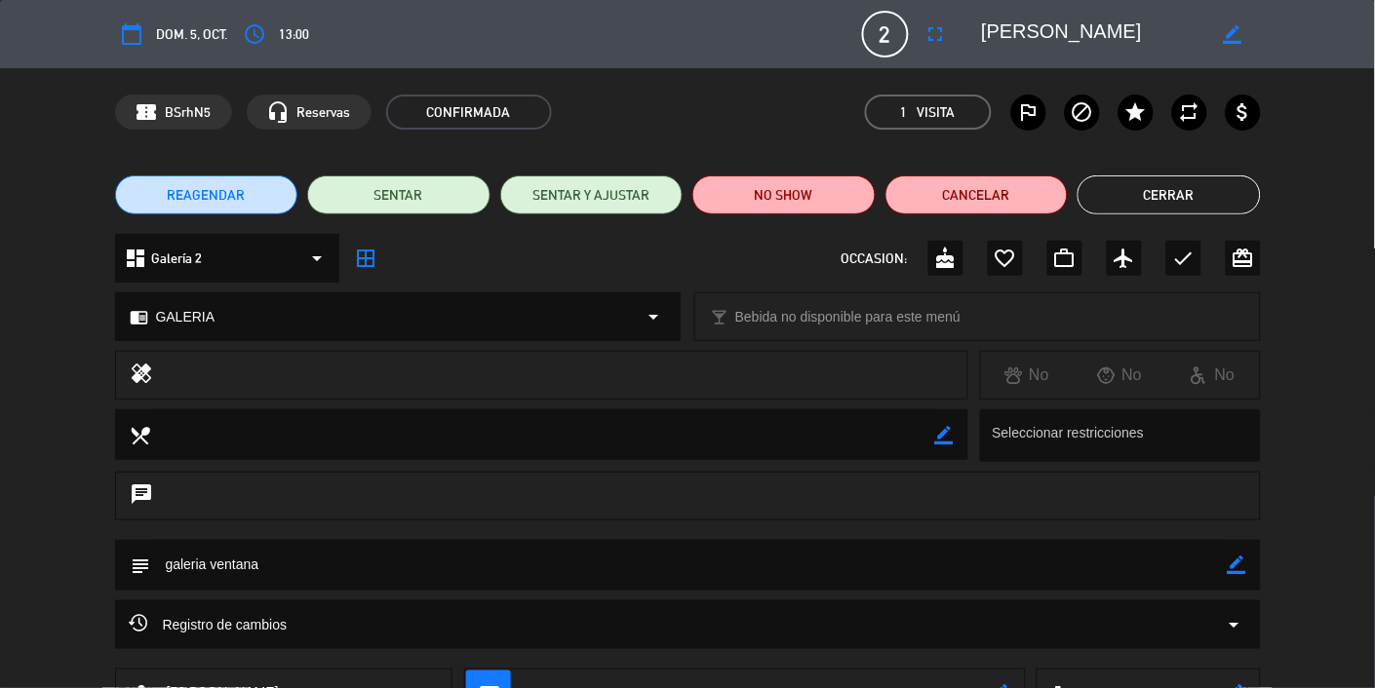
click at [1194, 194] on button "Cerrar" at bounding box center [1168, 194] width 183 height 39
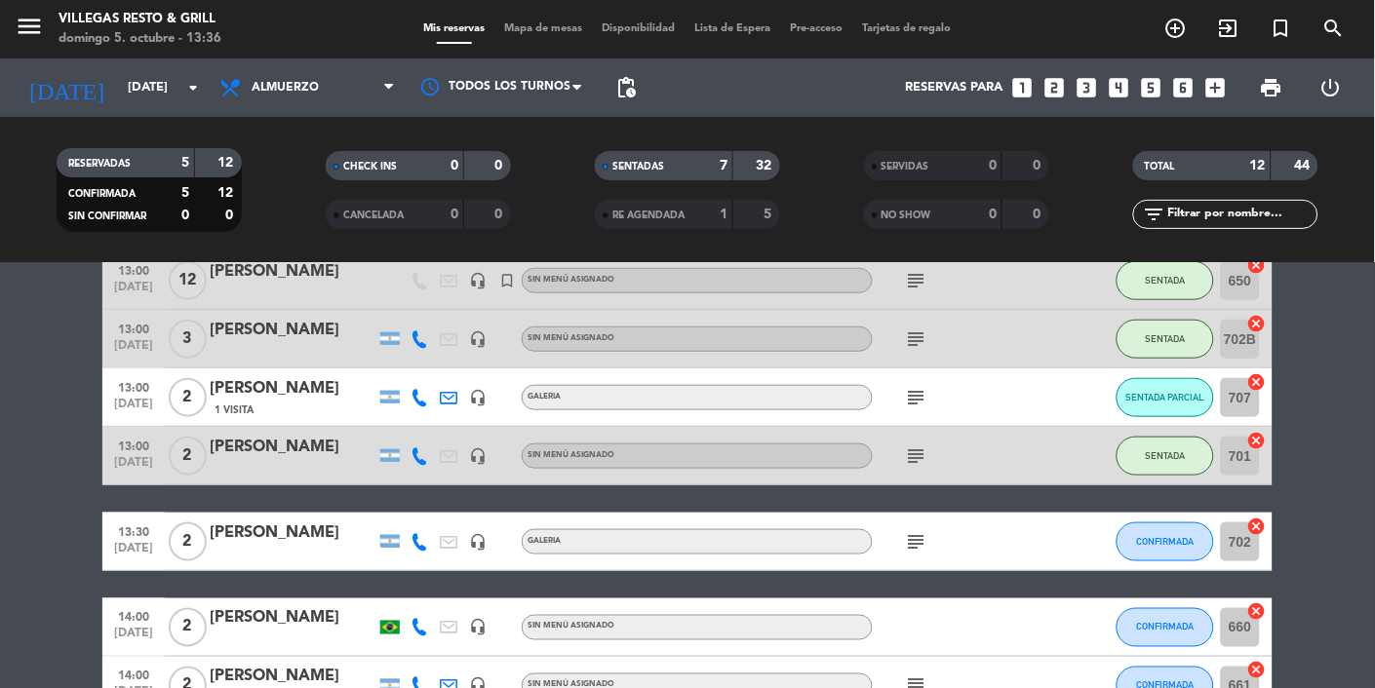
click at [267, 379] on div "[PERSON_NAME]" at bounding box center [293, 388] width 166 height 25
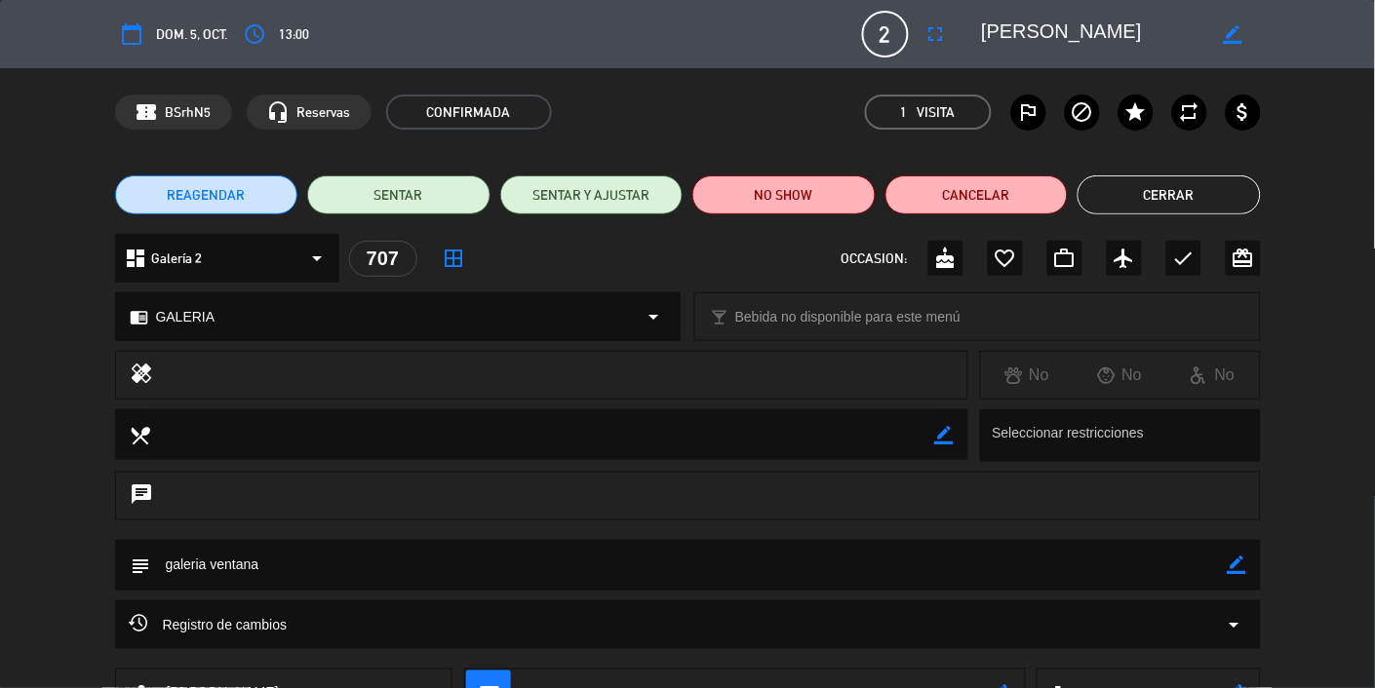
click at [1222, 200] on button "Cerrar" at bounding box center [1168, 194] width 183 height 39
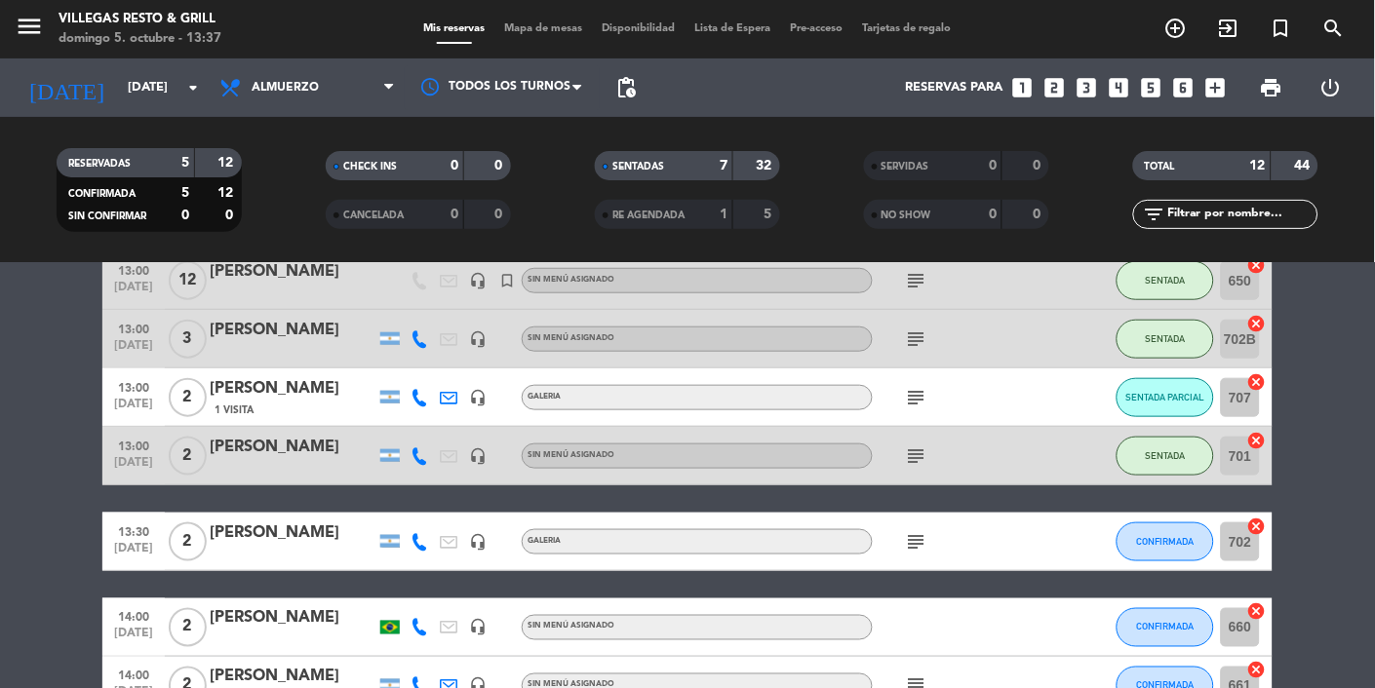
scroll to position [0, 0]
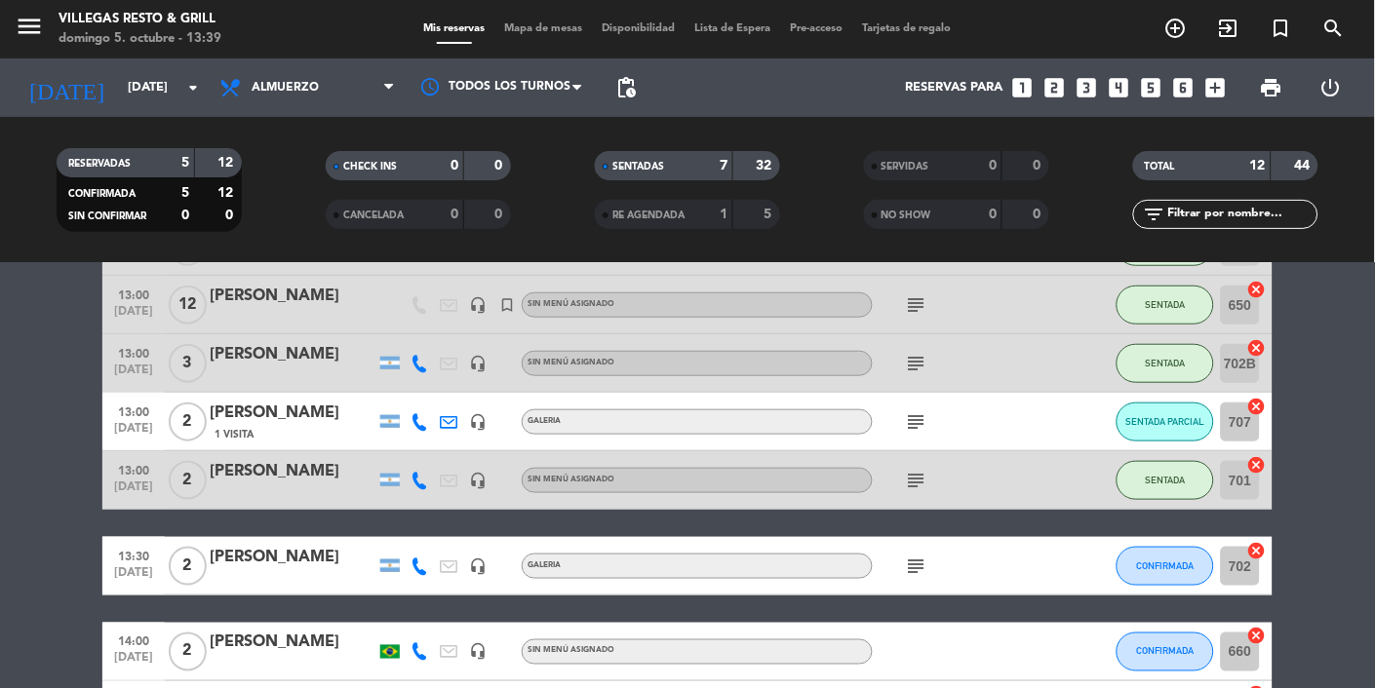
scroll to position [349, 0]
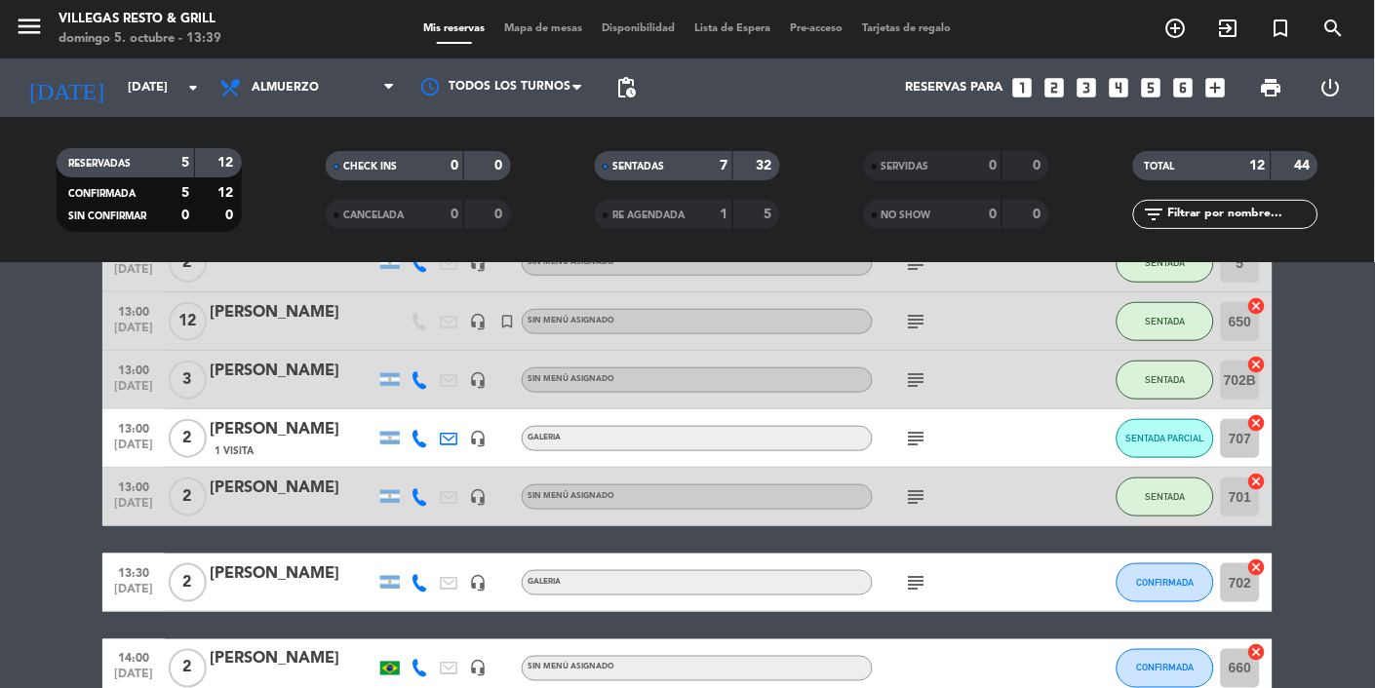
click at [540, 26] on span "Mapa de mesas" at bounding box center [543, 28] width 97 height 11
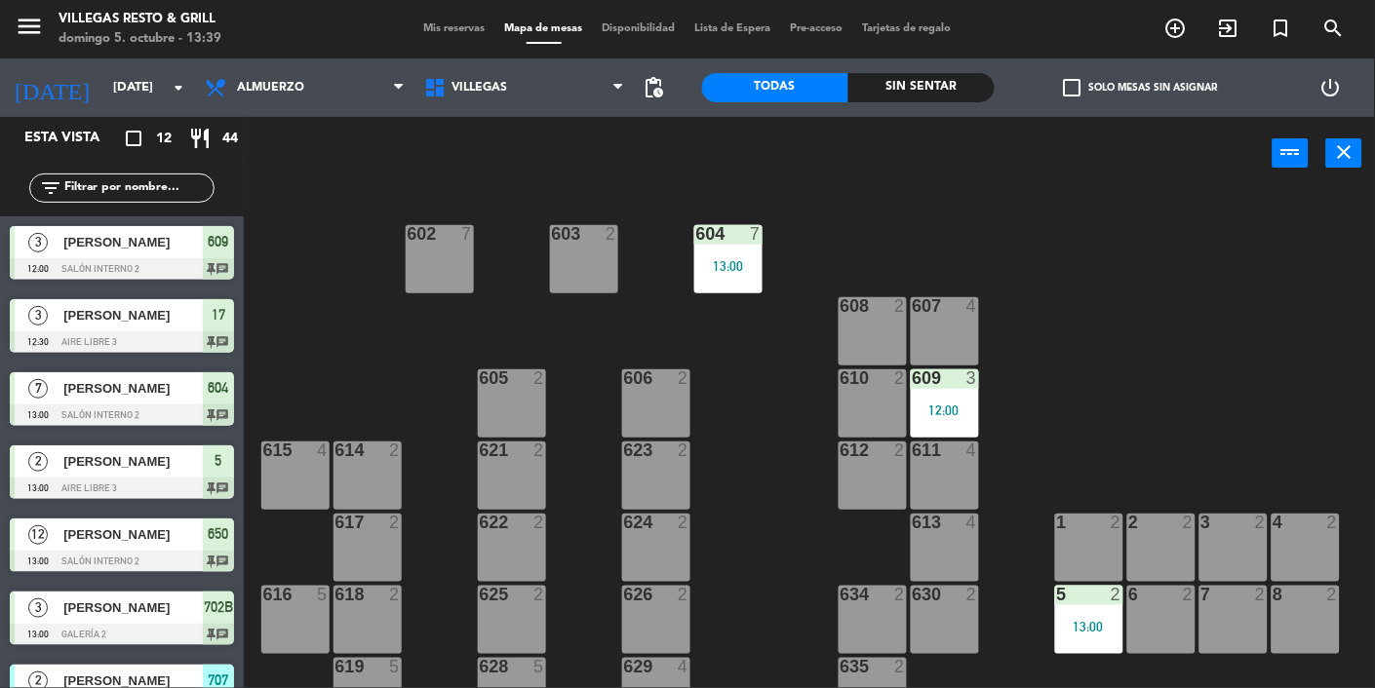
click at [435, 33] on span "Mis reservas" at bounding box center [454, 28] width 81 height 11
